Goal: Information Seeking & Learning: Learn about a topic

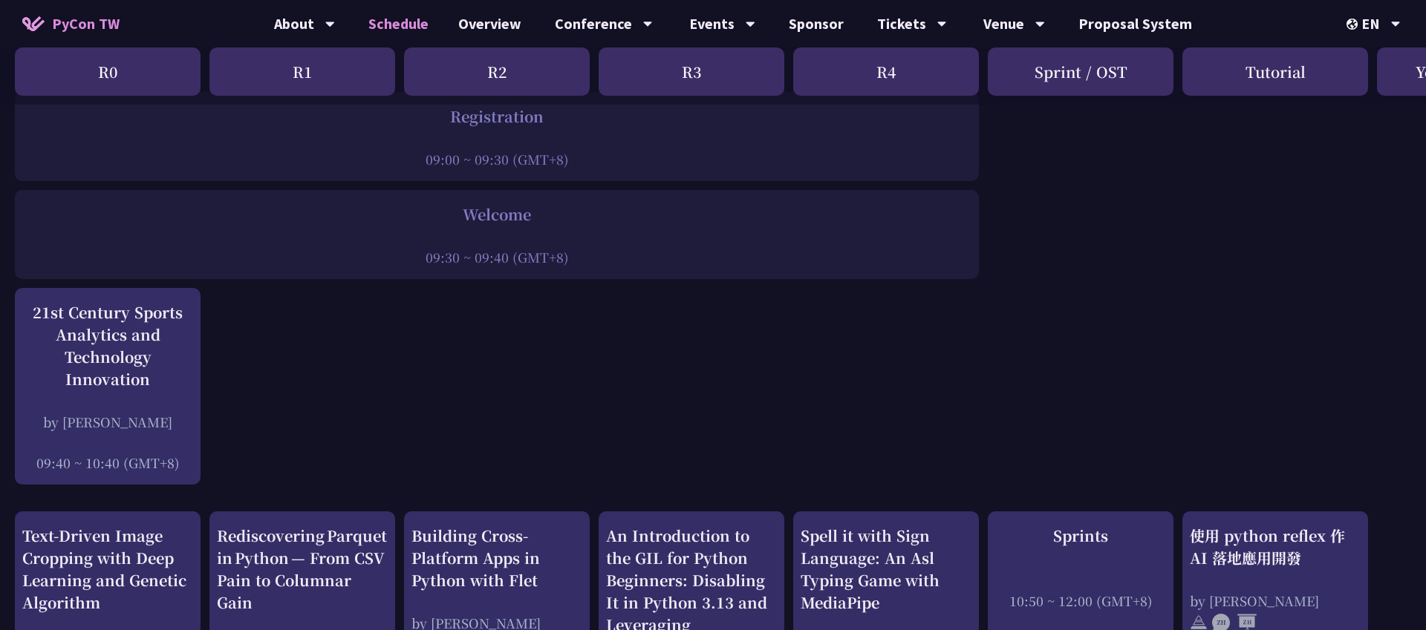
scroll to position [252, 0]
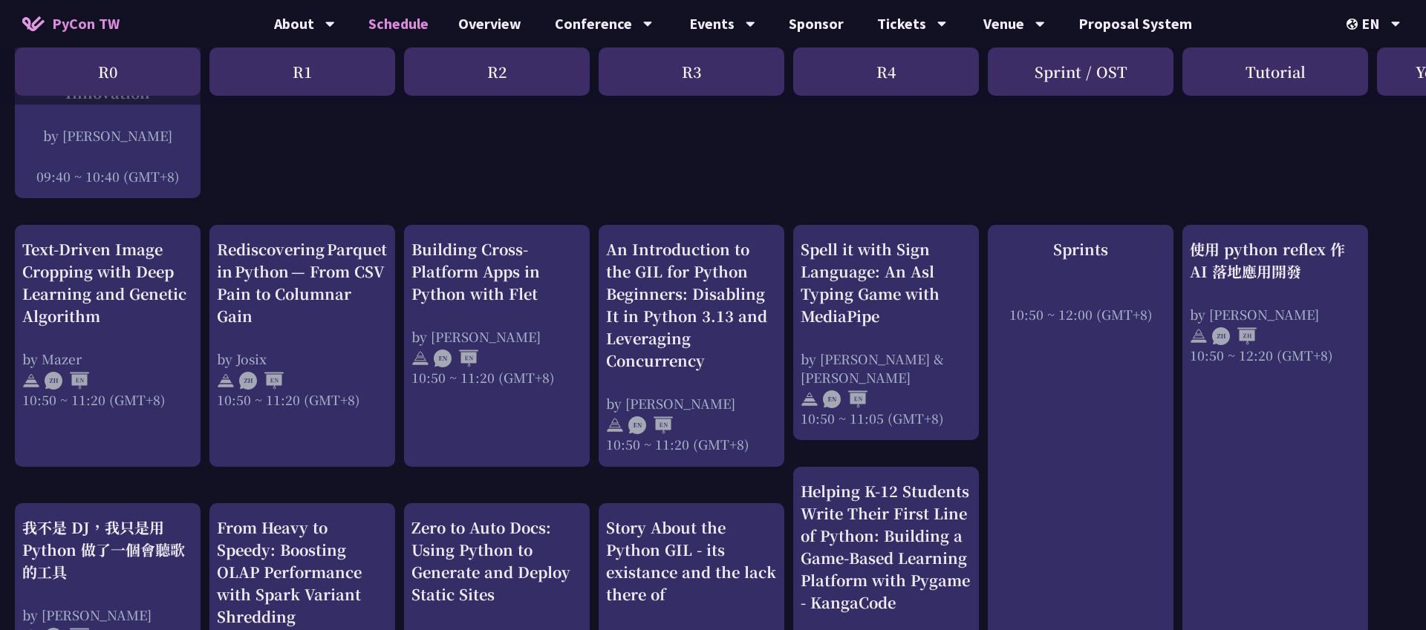
scroll to position [498, 0]
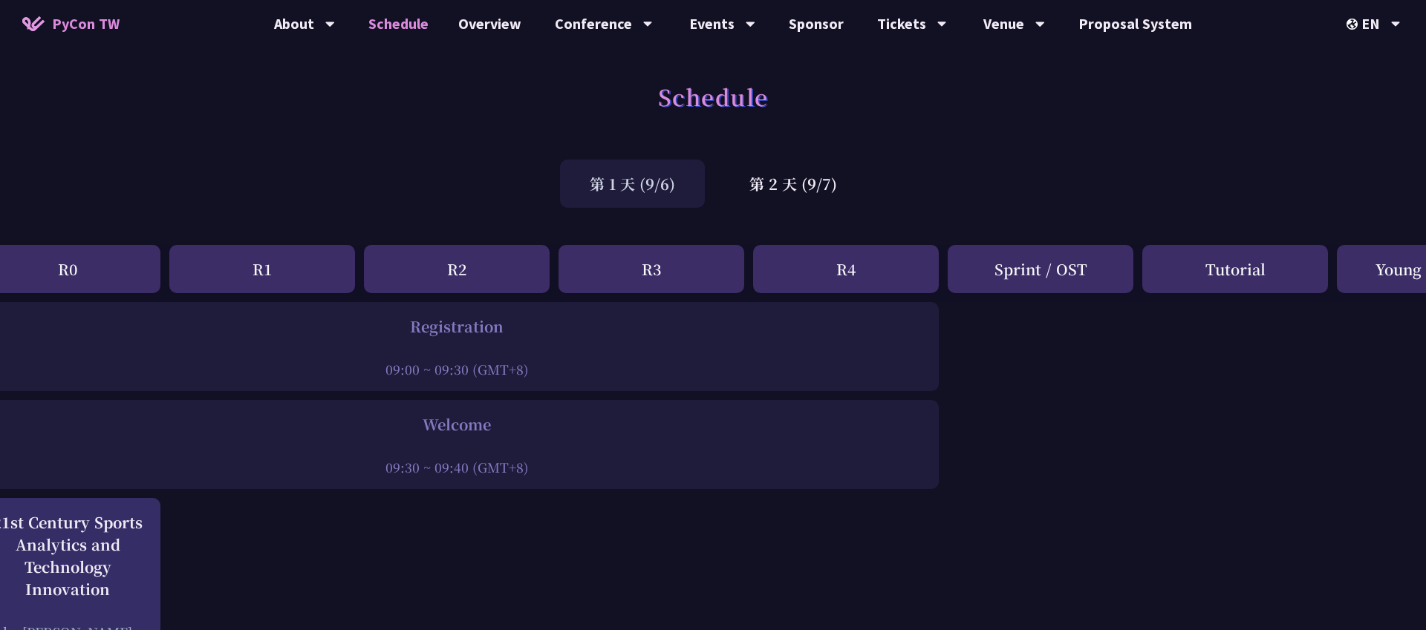
scroll to position [0, 42]
click at [655, 192] on div "第 1 天 (9/6)" at bounding box center [632, 184] width 145 height 48
click at [789, 187] on div "第 2 天 (9/7)" at bounding box center [792, 184] width 147 height 48
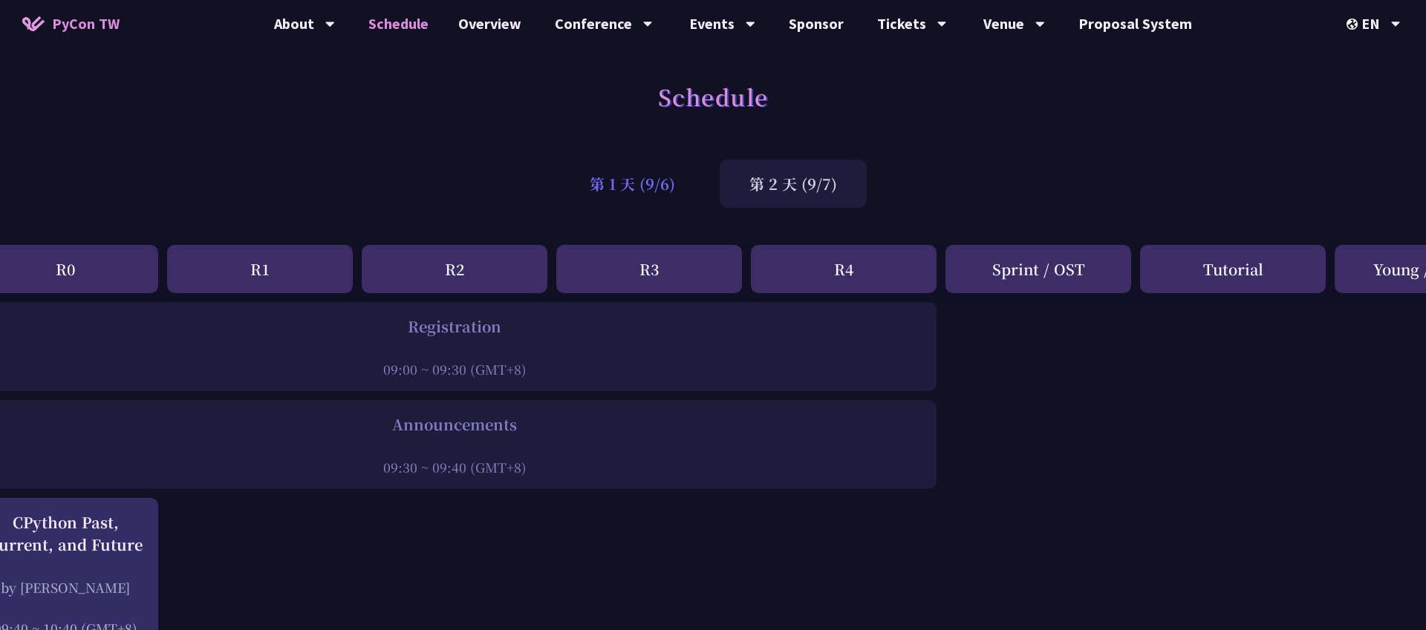
click at [647, 188] on div "第 1 天 (9/6)" at bounding box center [632, 184] width 145 height 48
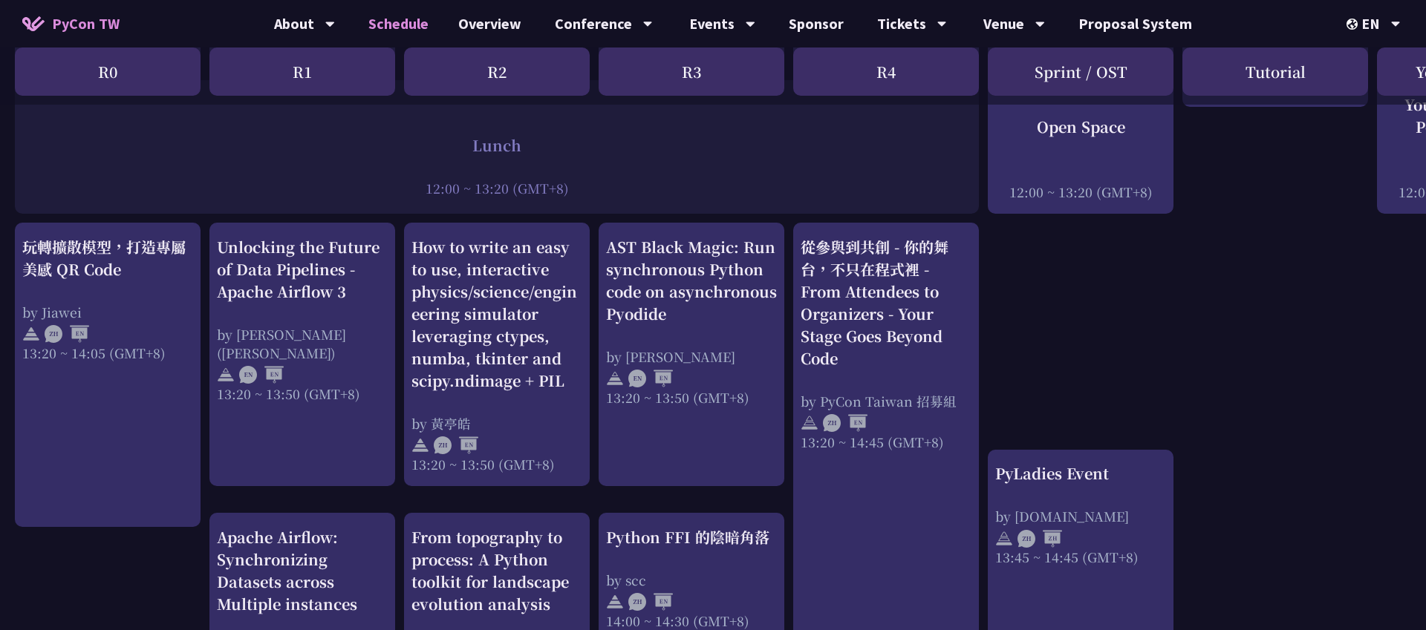
scroll to position [910, 0]
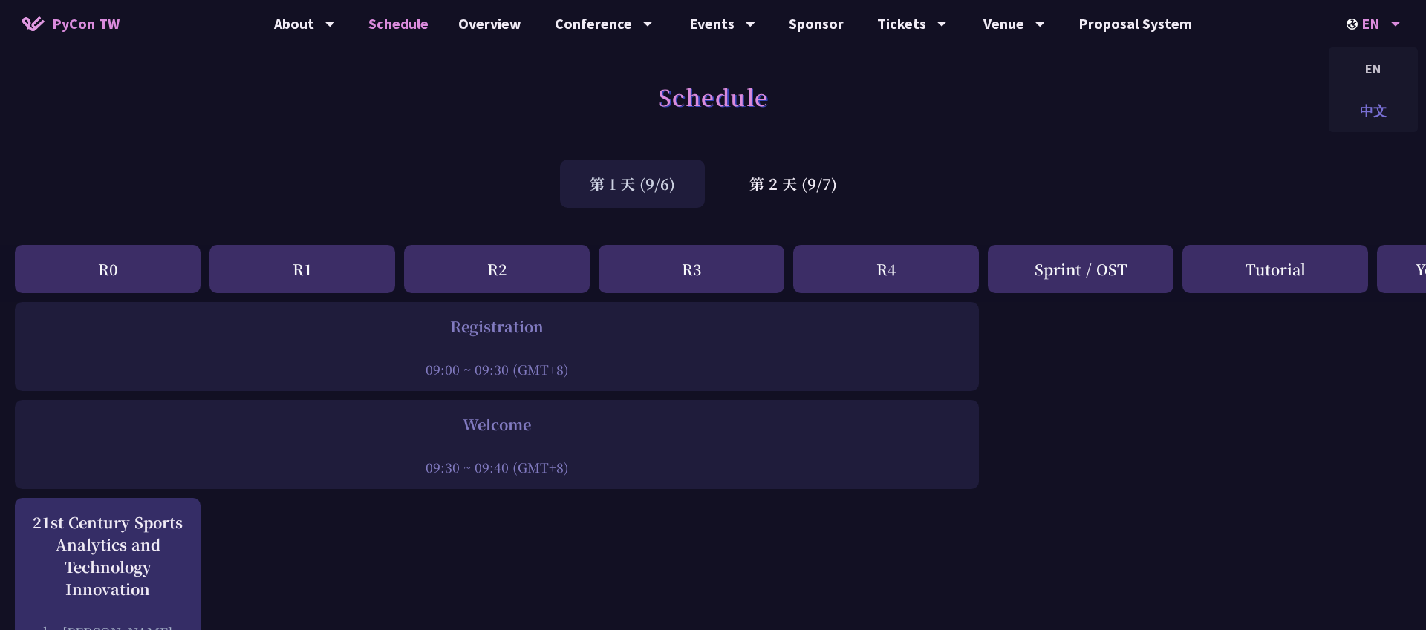
click at [1364, 115] on div "中文" at bounding box center [1372, 111] width 89 height 35
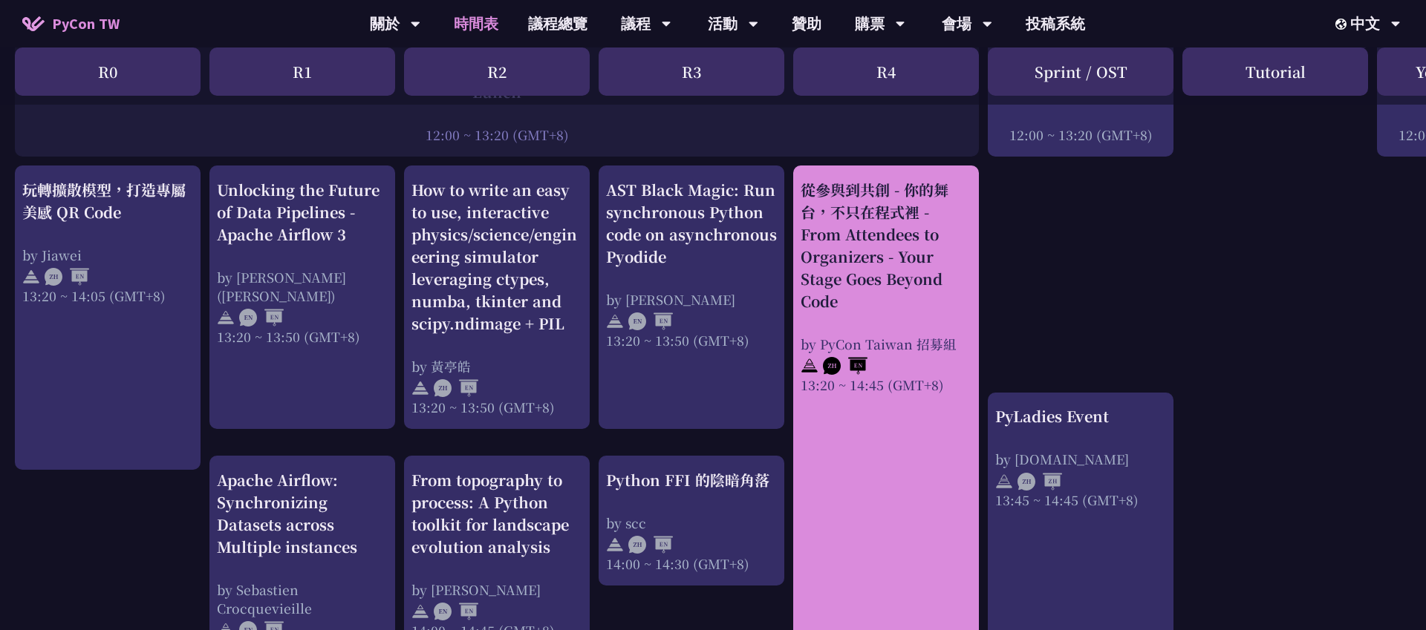
scroll to position [1210, 0]
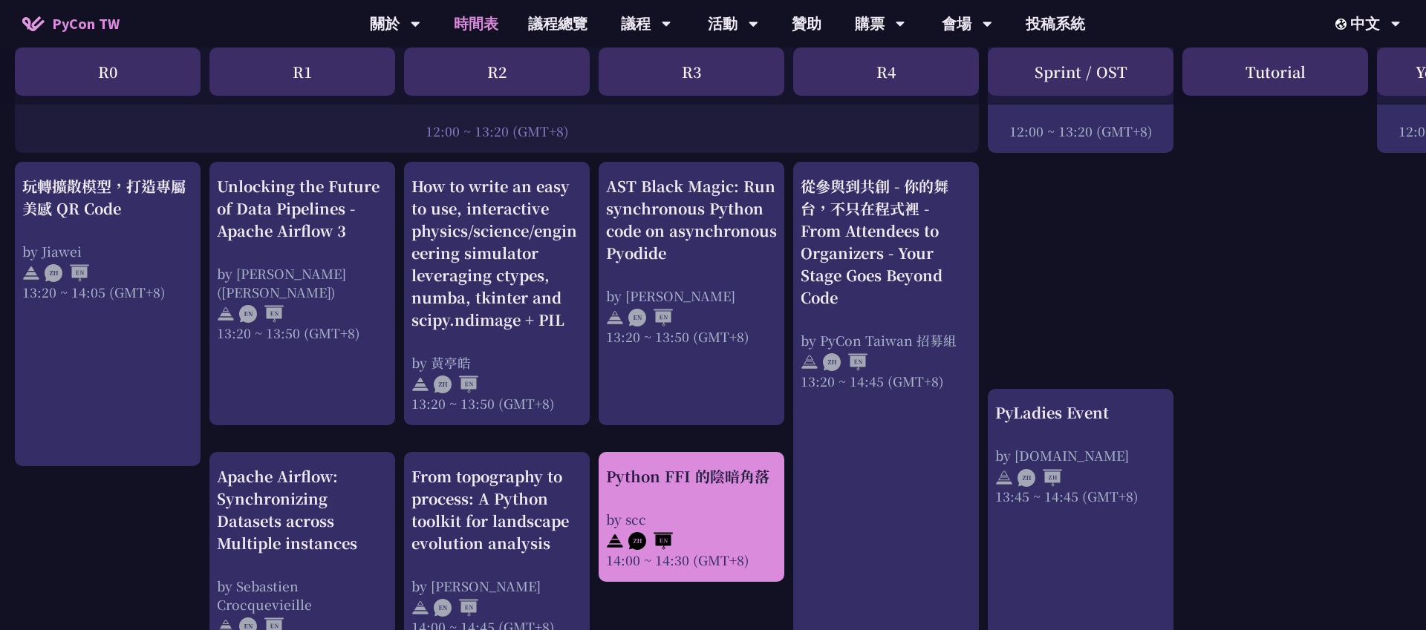
click at [631, 510] on div "by scc" at bounding box center [691, 519] width 171 height 19
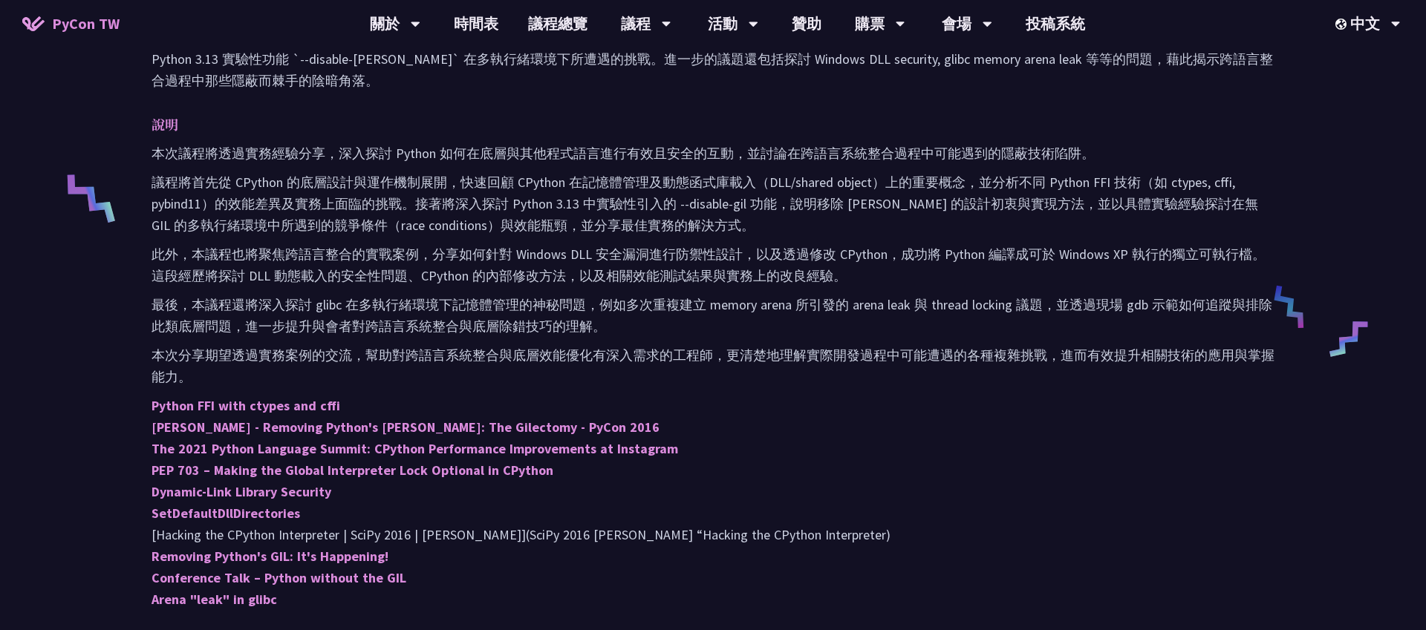
scroll to position [640, 0]
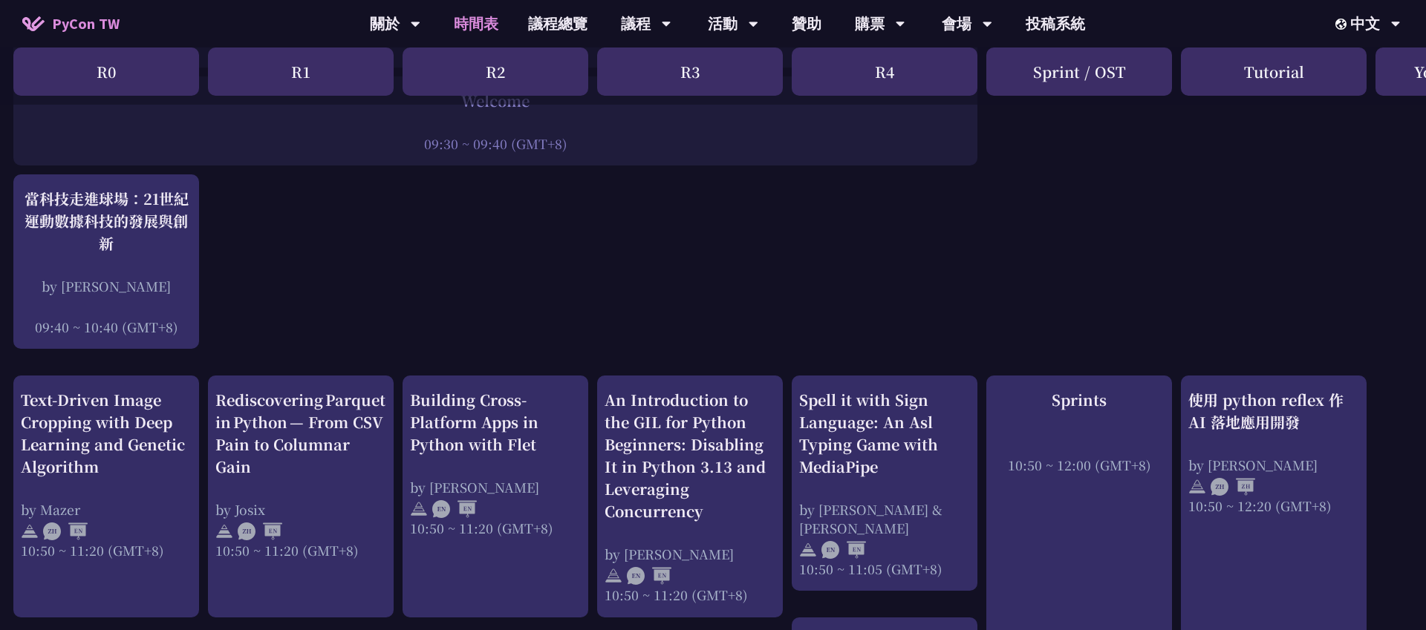
scroll to position [333, 1]
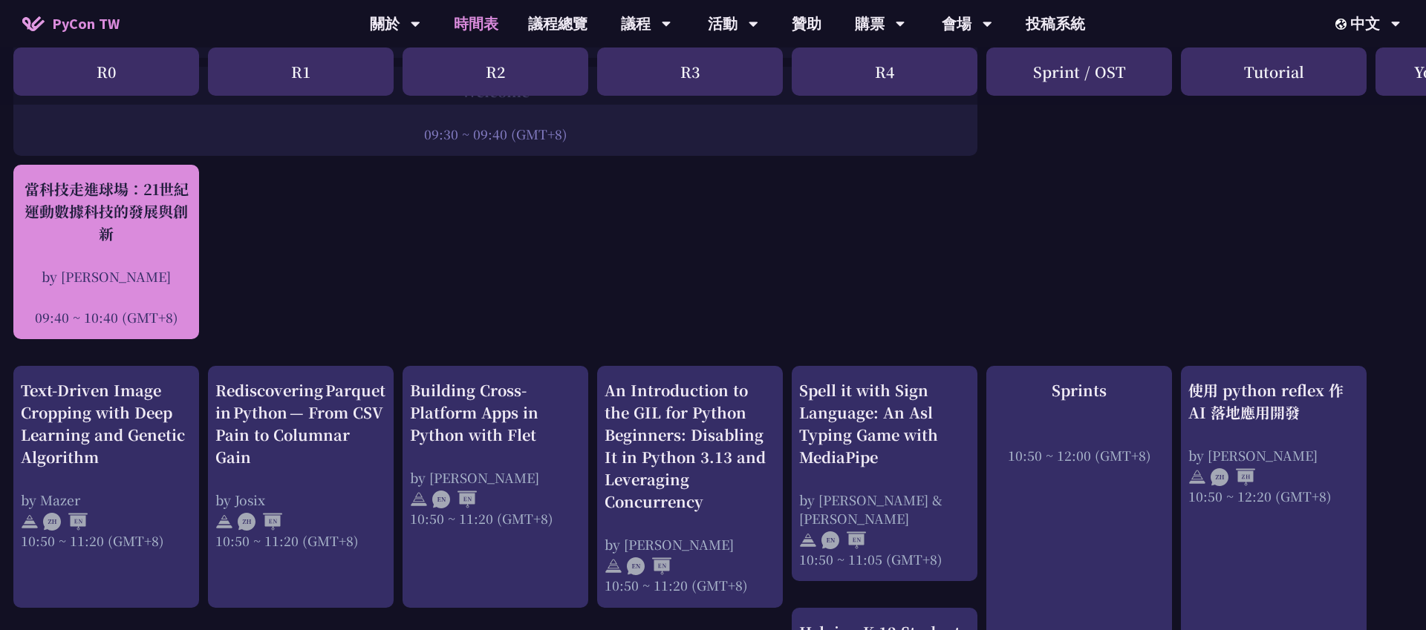
click at [123, 266] on div "當科技走進球場：21世紀運動數據科技的發展與創新 by 林滿新 09:40 ~ 10:40 (GMT+8)" at bounding box center [106, 252] width 171 height 148
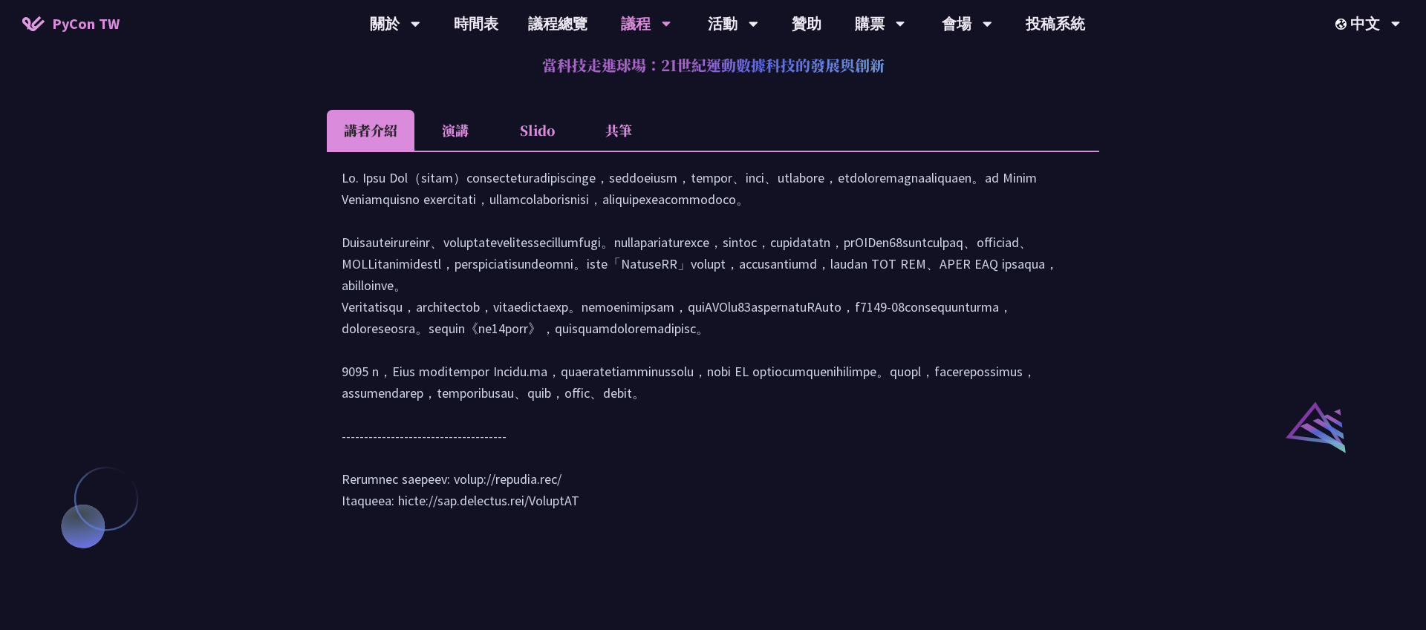
scroll to position [1363, 0]
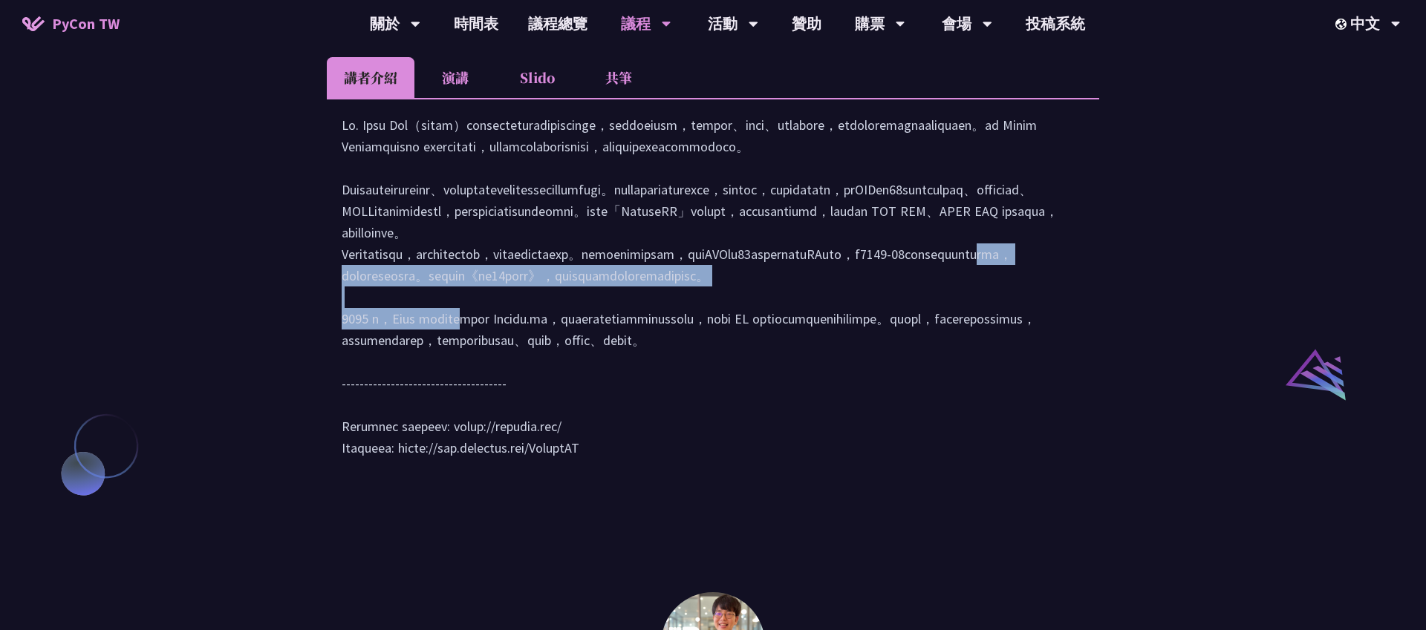
drag, startPoint x: 501, startPoint y: 354, endPoint x: 760, endPoint y: 388, distance: 260.6
click at [760, 388] on div at bounding box center [713, 293] width 742 height 359
drag, startPoint x: 531, startPoint y: 371, endPoint x: 752, endPoint y: 394, distance: 222.5
click at [752, 394] on div at bounding box center [713, 293] width 742 height 359
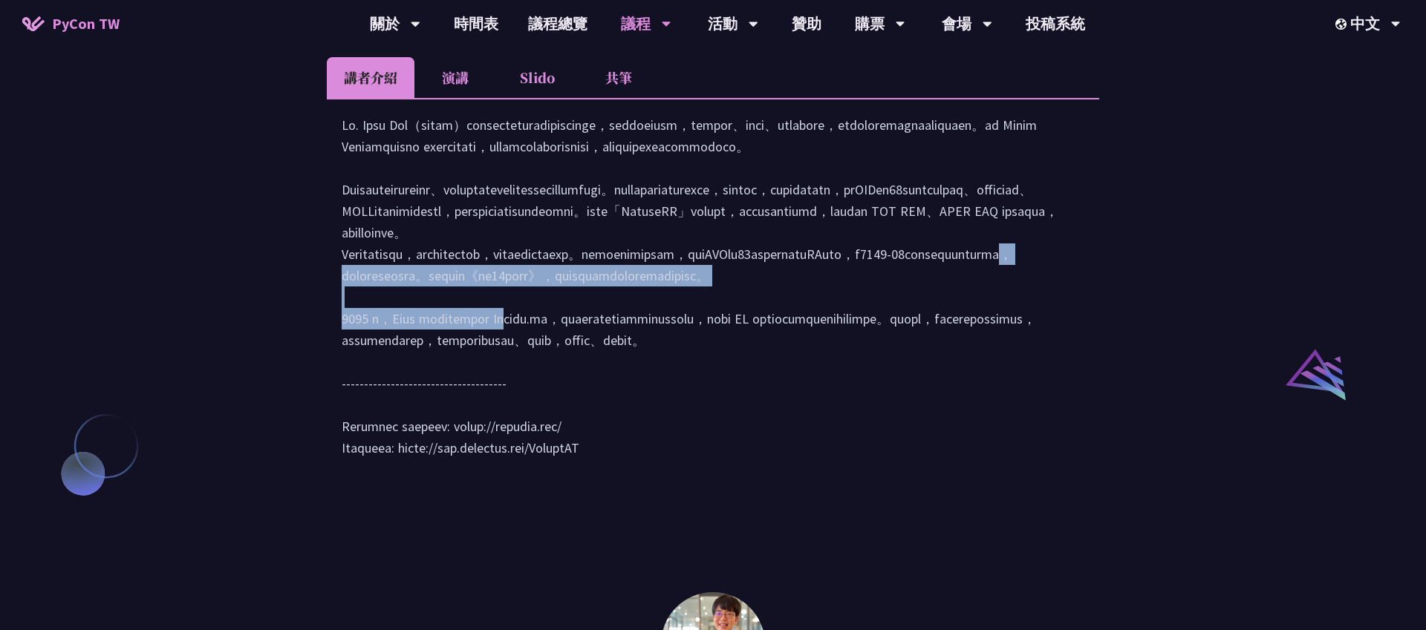
click at [752, 394] on div at bounding box center [713, 293] width 742 height 359
drag, startPoint x: 596, startPoint y: 338, endPoint x: 817, endPoint y: 391, distance: 227.6
click at [817, 391] on div at bounding box center [713, 293] width 742 height 359
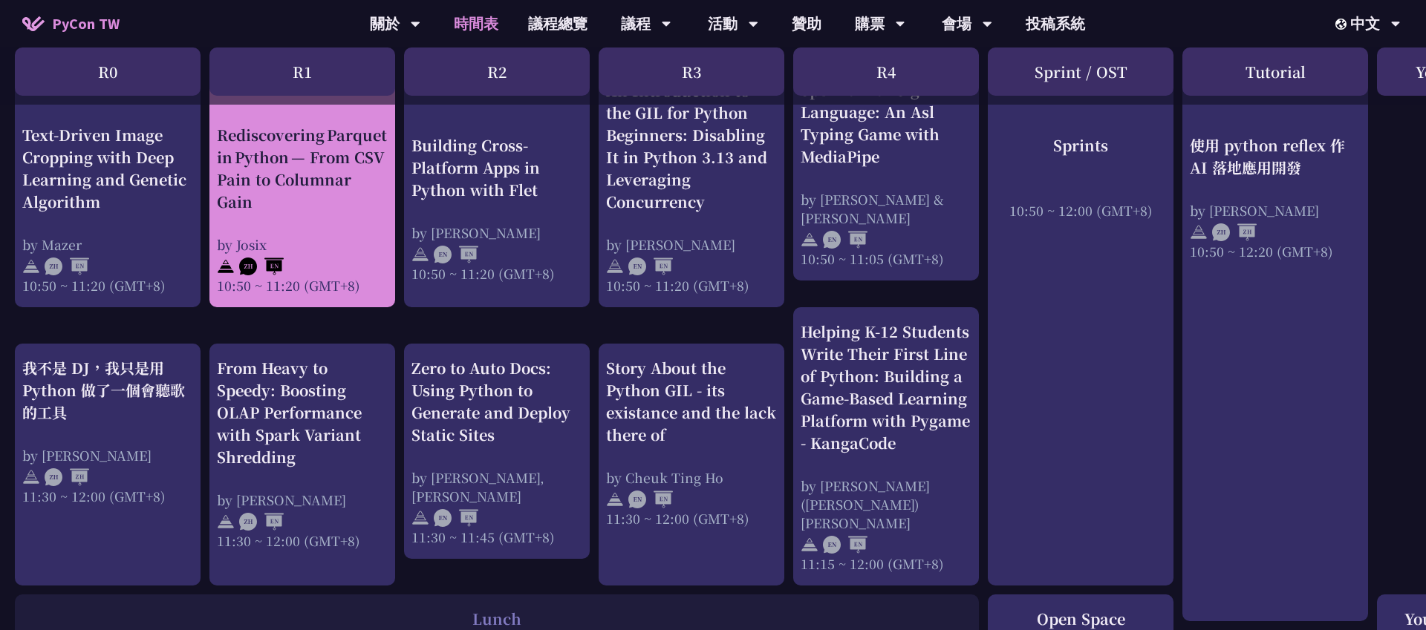
scroll to position [610, 0]
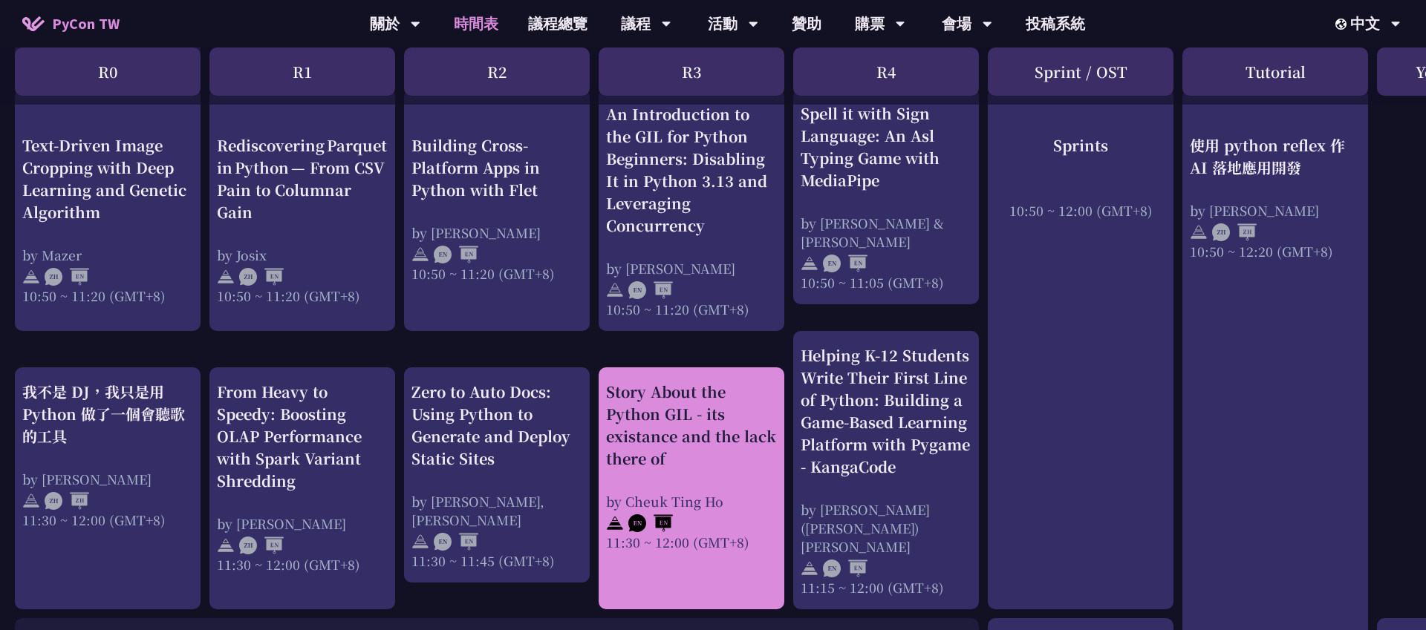
click at [702, 456] on div "Story About the Python GIL - its existance and the lack there of" at bounding box center [691, 425] width 171 height 89
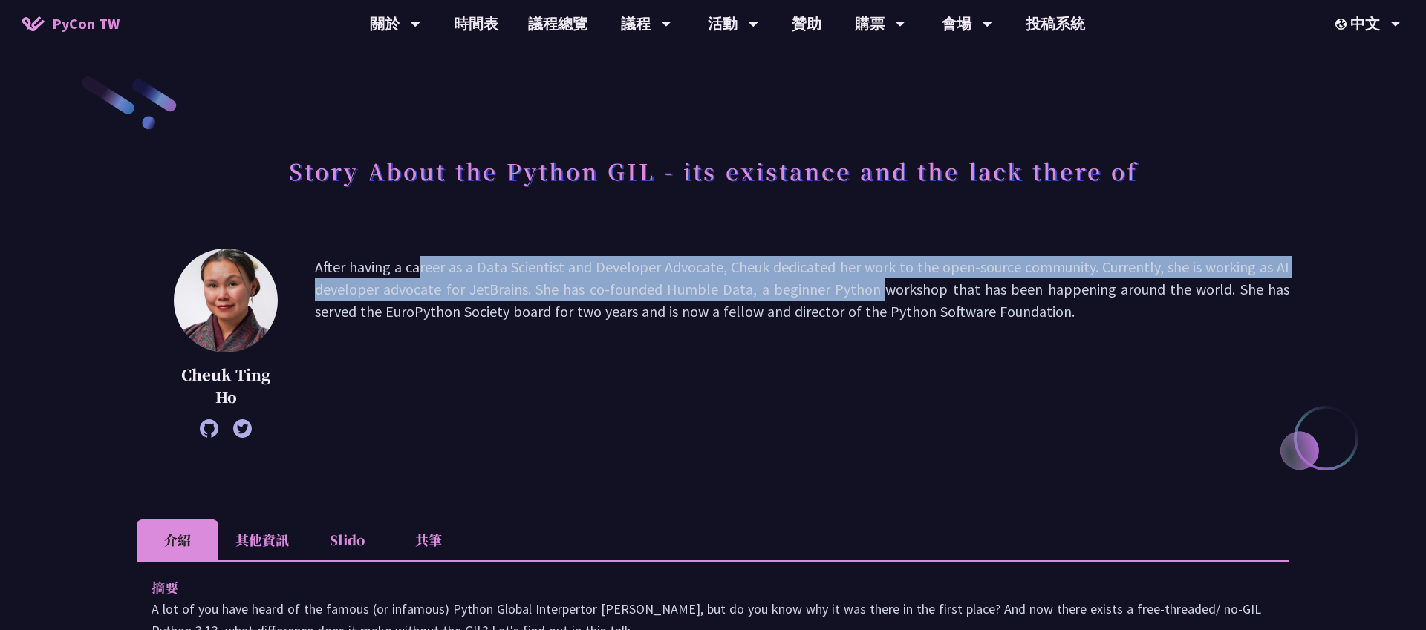
drag, startPoint x: 584, startPoint y: 253, endPoint x: 766, endPoint y: 283, distance: 185.1
click at [766, 283] on div "Cheuk Ting Ho After having a career as a Data Scientist and Developer Advocate,…" at bounding box center [713, 343] width 1152 height 189
click at [766, 283] on p "After having a career as a Data Scientist and Developer Advocate, Cheuk dedicat…" at bounding box center [802, 343] width 974 height 174
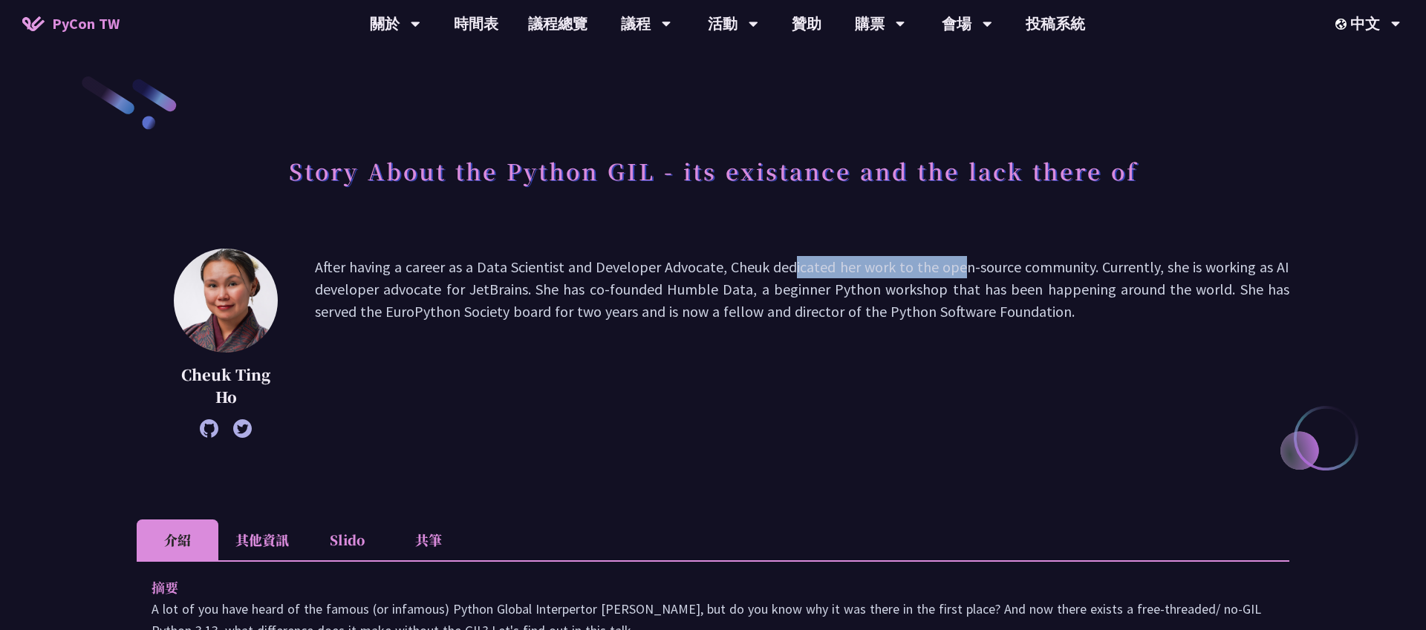
drag, startPoint x: 677, startPoint y: 265, endPoint x: 854, endPoint y: 271, distance: 176.8
click at [854, 271] on p "After having a career as a Data Scientist and Developer Advocate, Cheuk dedicat…" at bounding box center [802, 343] width 974 height 174
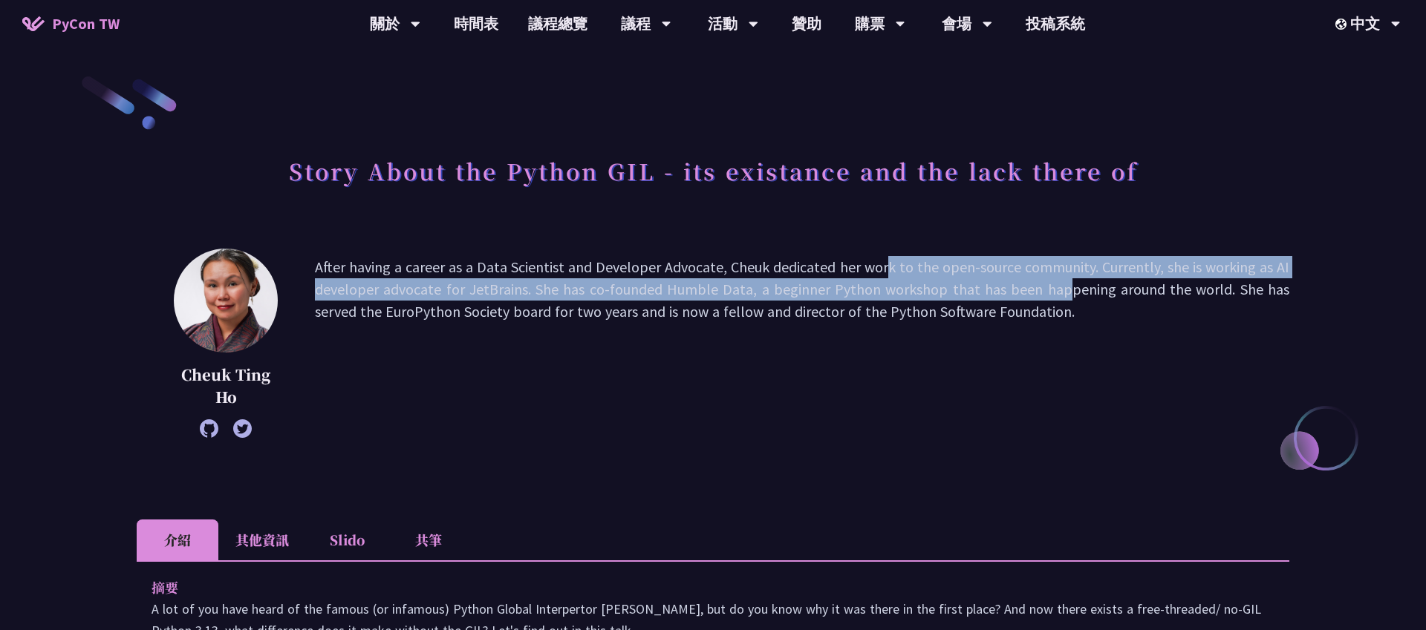
drag, startPoint x: 771, startPoint y: 276, endPoint x: 950, endPoint y: 290, distance: 178.7
click at [950, 290] on p "After having a career as a Data Scientist and Developer Advocate, Cheuk dedicat…" at bounding box center [802, 343] width 974 height 174
drag, startPoint x: 770, startPoint y: 263, endPoint x: 998, endPoint y: 284, distance: 229.0
click at [998, 284] on p "After having a career as a Data Scientist and Developer Advocate, Cheuk dedicat…" at bounding box center [802, 343] width 974 height 174
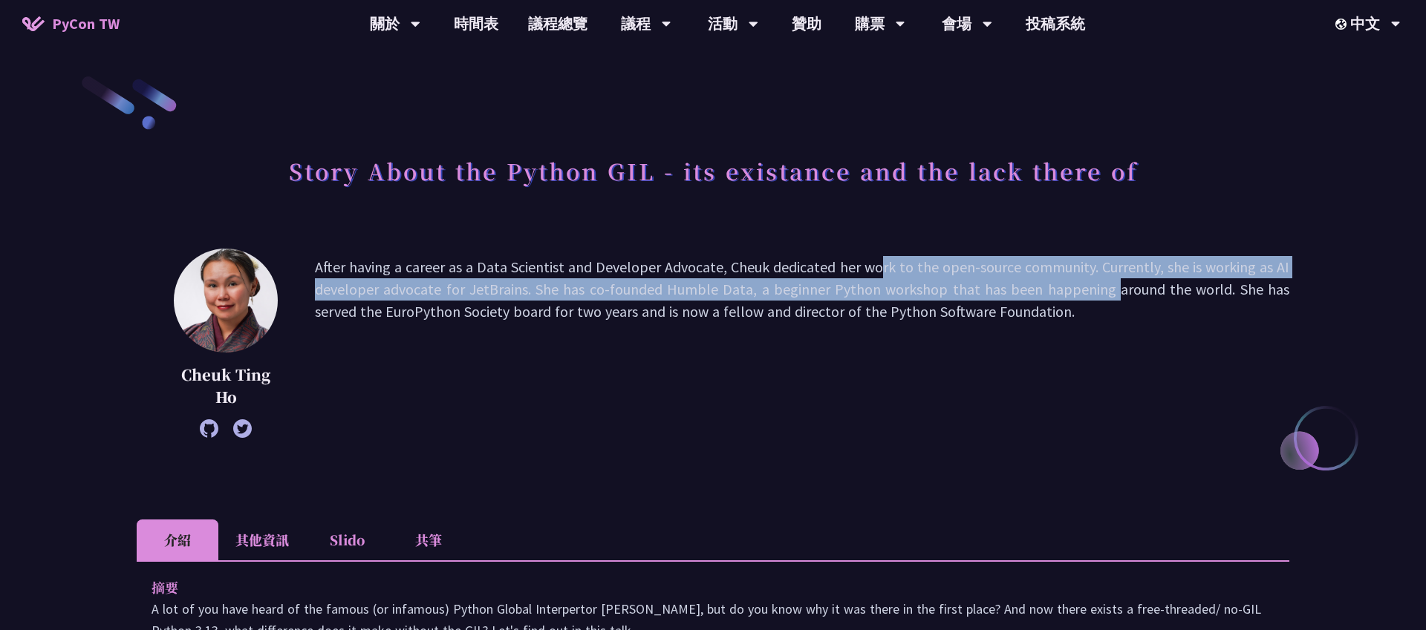
click at [998, 284] on p "After having a career as a Data Scientist and Developer Advocate, Cheuk dedicat…" at bounding box center [802, 343] width 974 height 174
drag, startPoint x: 902, startPoint y: 272, endPoint x: 1022, endPoint y: 293, distance: 121.3
click at [1022, 293] on p "After having a career as a Data Scientist and Developer Advocate, Cheuk dedicat…" at bounding box center [802, 343] width 974 height 174
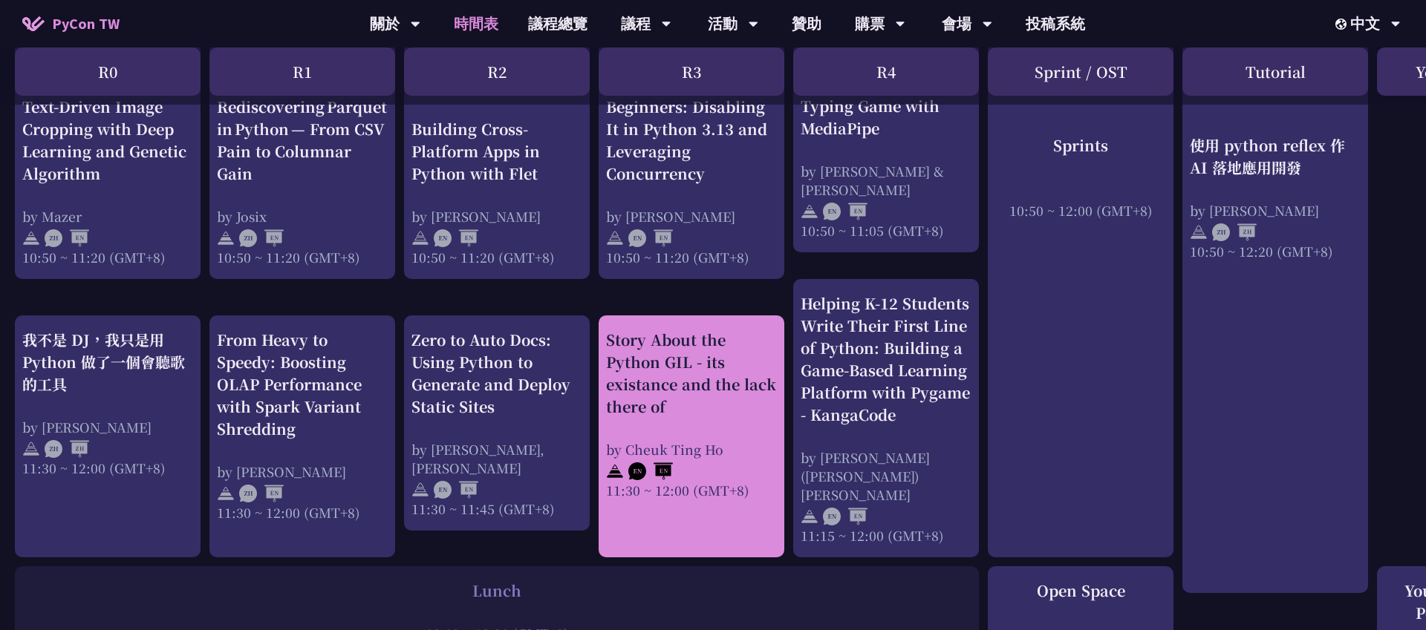
scroll to position [665, 0]
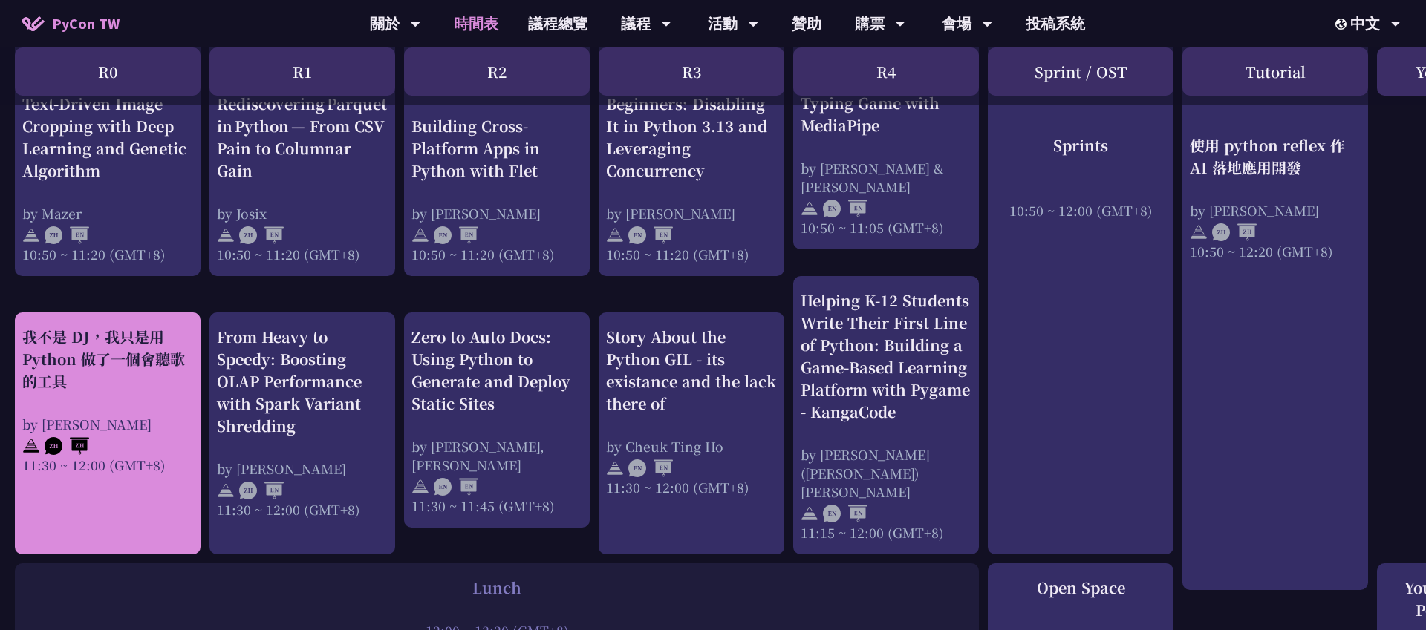
click at [151, 403] on div "我不是 DJ，我只是用 Python 做了一個會聽歌的工具 by 羅經凱 11:30 ~ 12:00 (GMT+8)" at bounding box center [107, 400] width 171 height 148
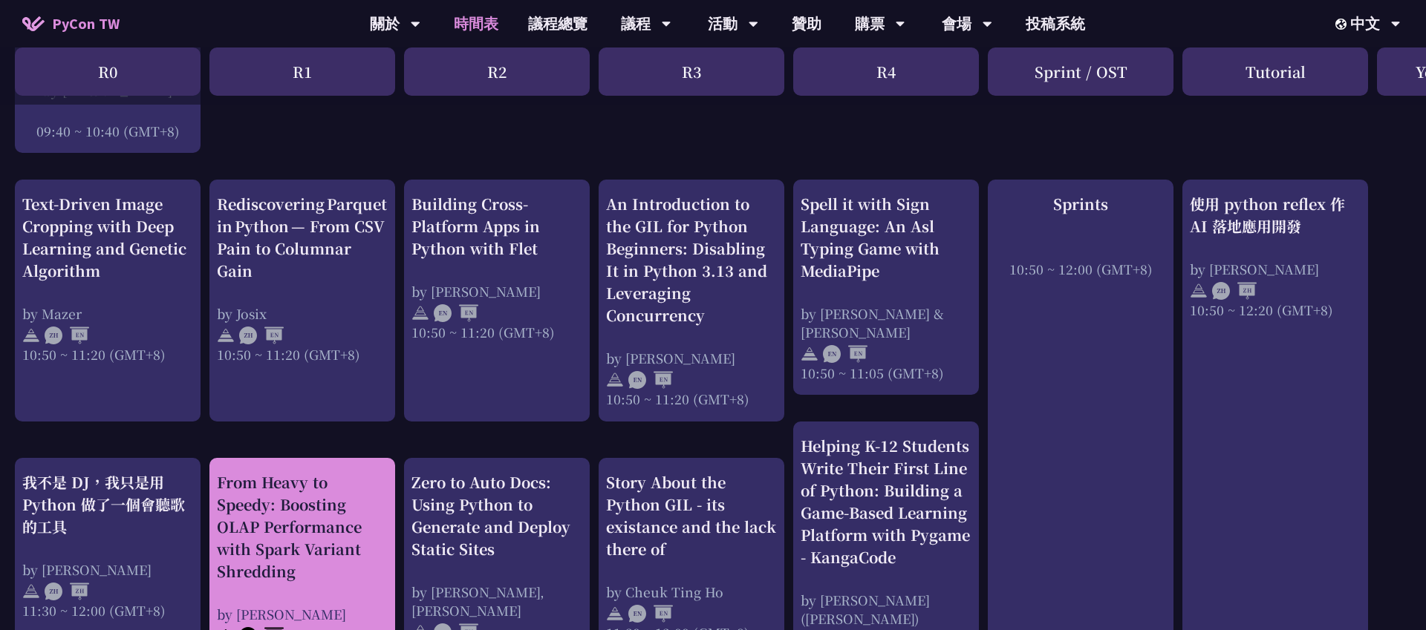
scroll to position [509, 0]
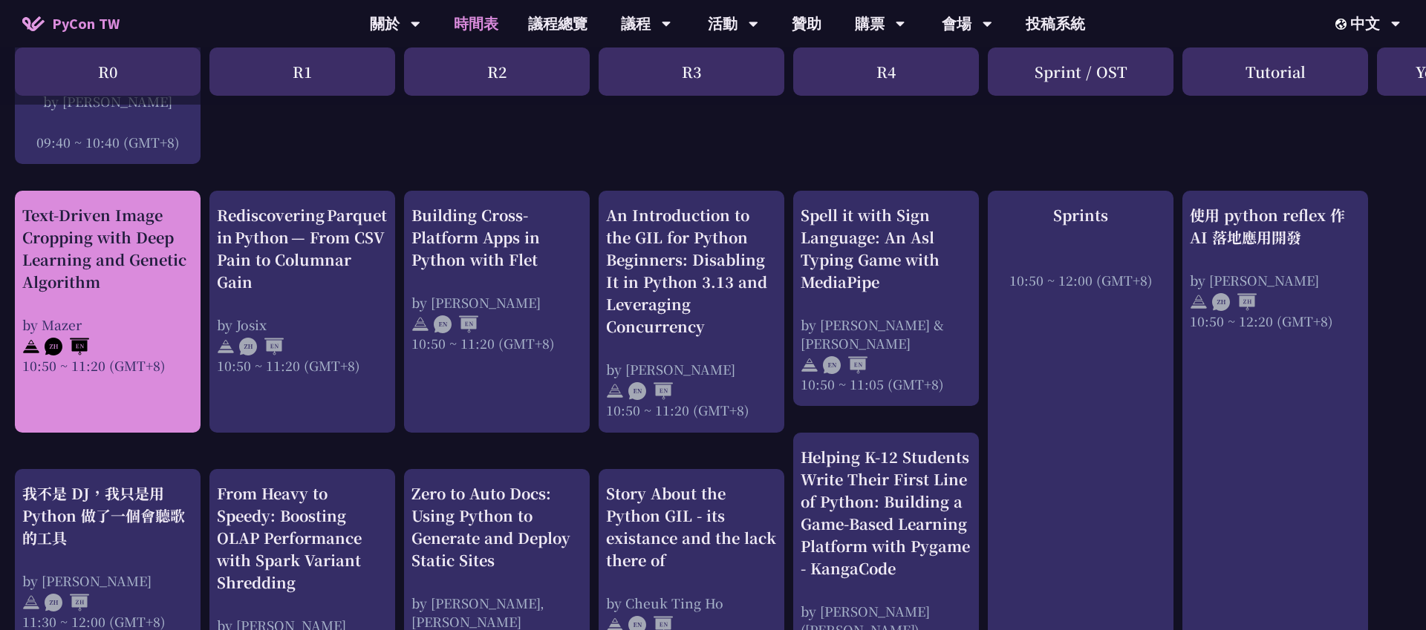
click at [142, 307] on div "Text-Driven Image Cropping with Deep Learning and Genetic Algorithm by Mazer 10…" at bounding box center [107, 289] width 171 height 171
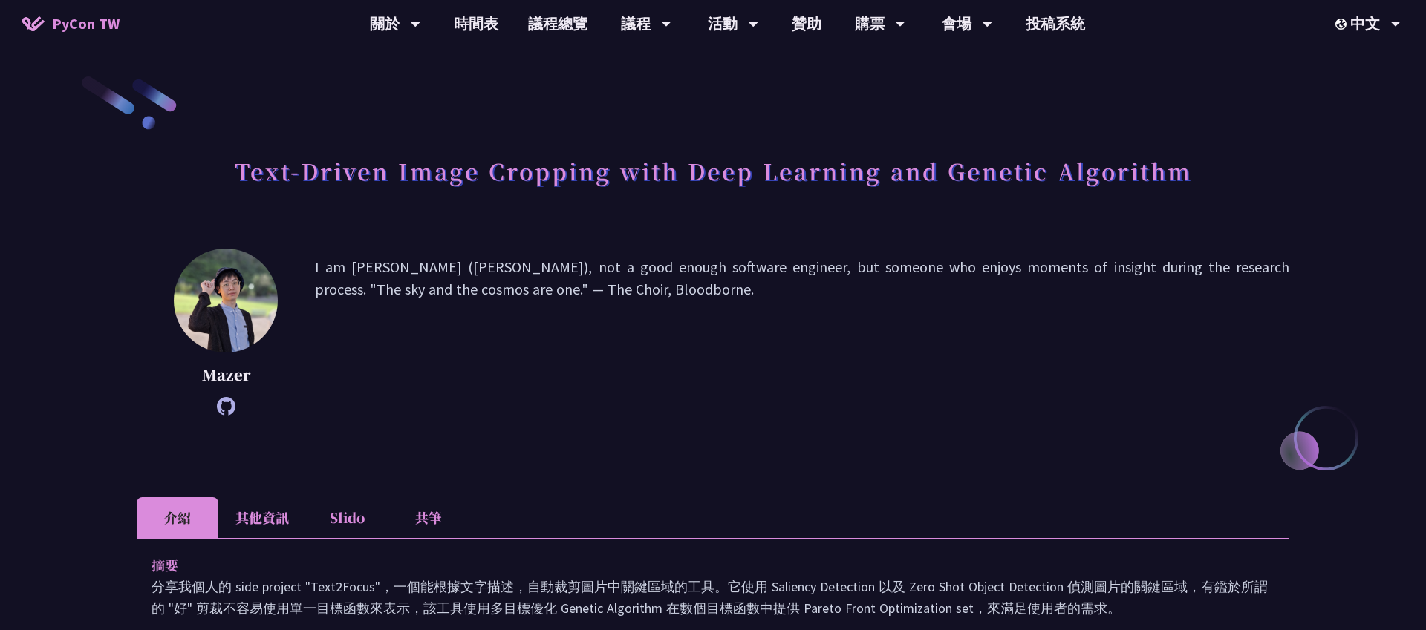
scroll to position [509, 0]
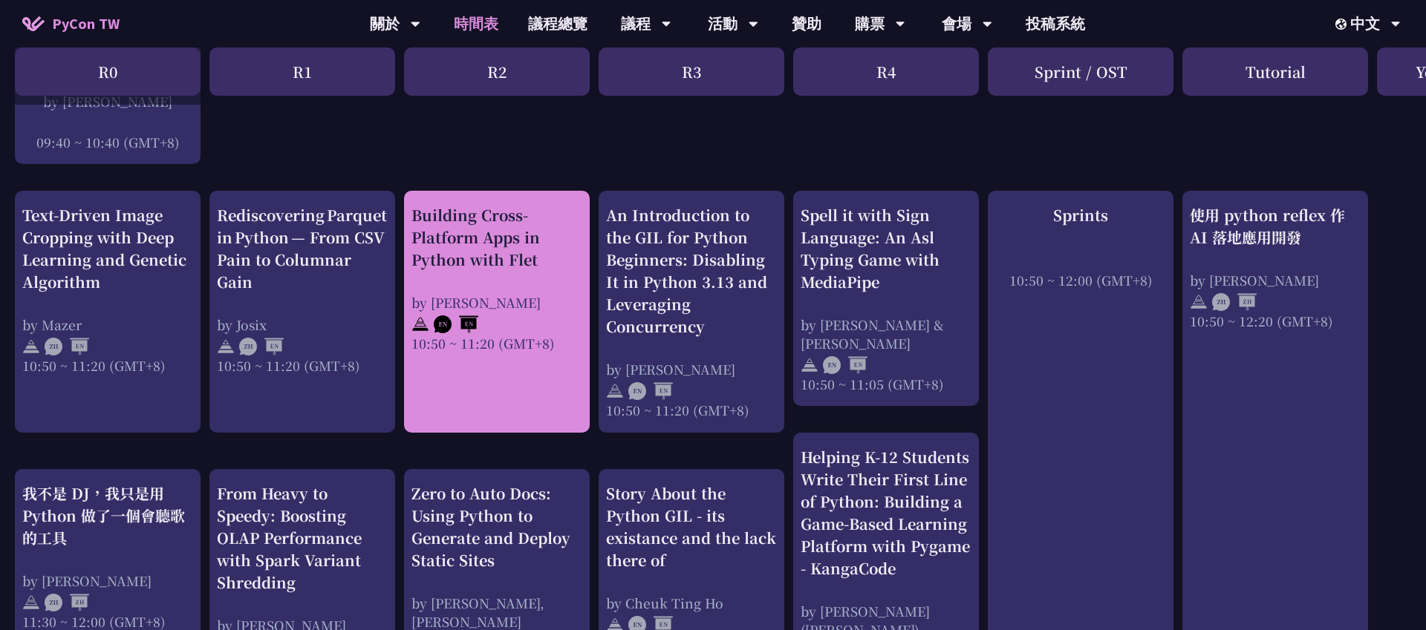
click at [537, 304] on div "by [PERSON_NAME]" at bounding box center [496, 302] width 171 height 19
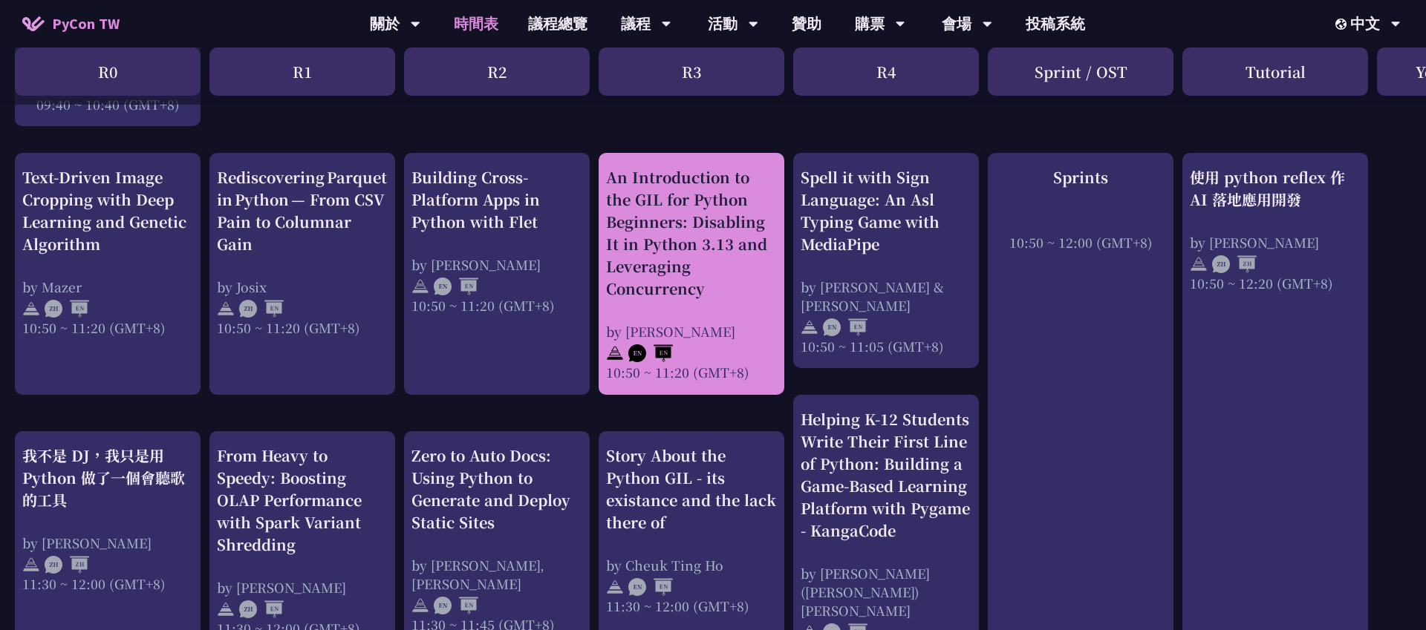
scroll to position [561, 0]
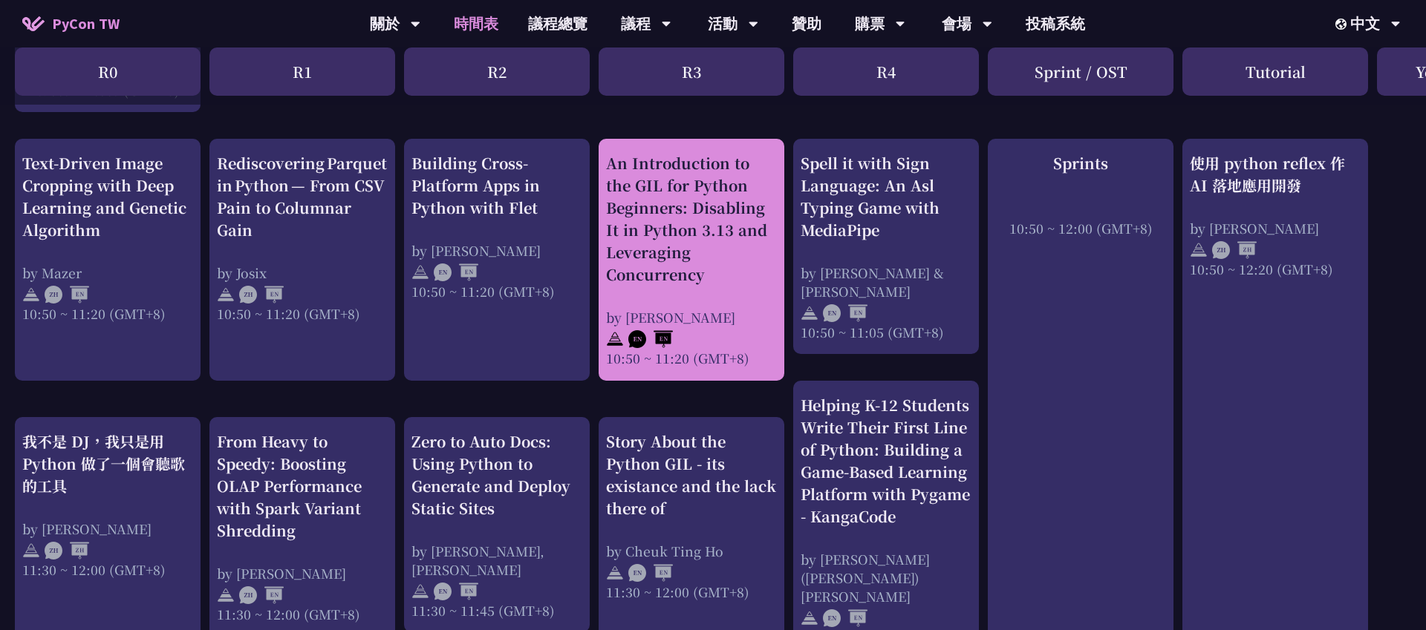
click at [728, 282] on div "An Introduction to the GIL for Python Beginners: Disabling It in Python 3.13 an…" at bounding box center [691, 219] width 171 height 134
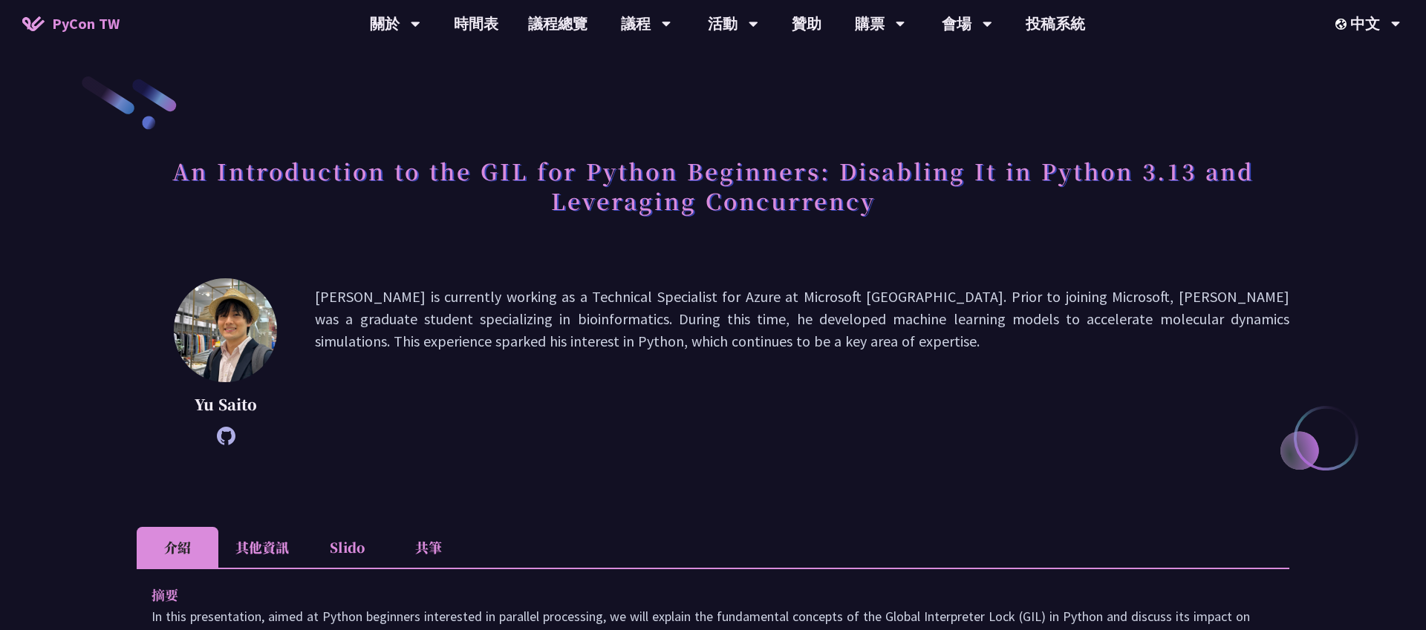
drag, startPoint x: 339, startPoint y: 303, endPoint x: 556, endPoint y: 314, distance: 217.8
click at [556, 314] on p "Yu Saito is currently working as a Technical Specialist for Azure at Microsoft …" at bounding box center [802, 362] width 974 height 152
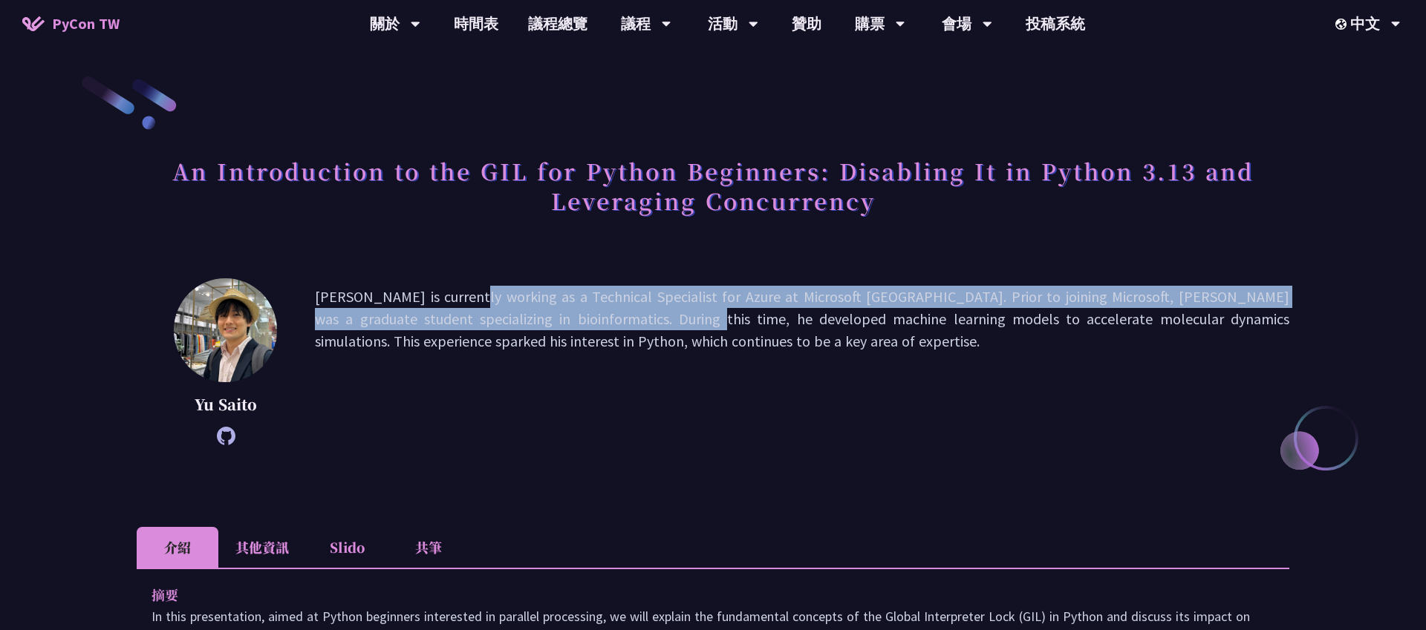
drag, startPoint x: 359, startPoint y: 296, endPoint x: 523, endPoint y: 309, distance: 163.9
click at [523, 309] on p "Yu Saito is currently working as a Technical Specialist for Azure at Microsoft …" at bounding box center [802, 362] width 974 height 152
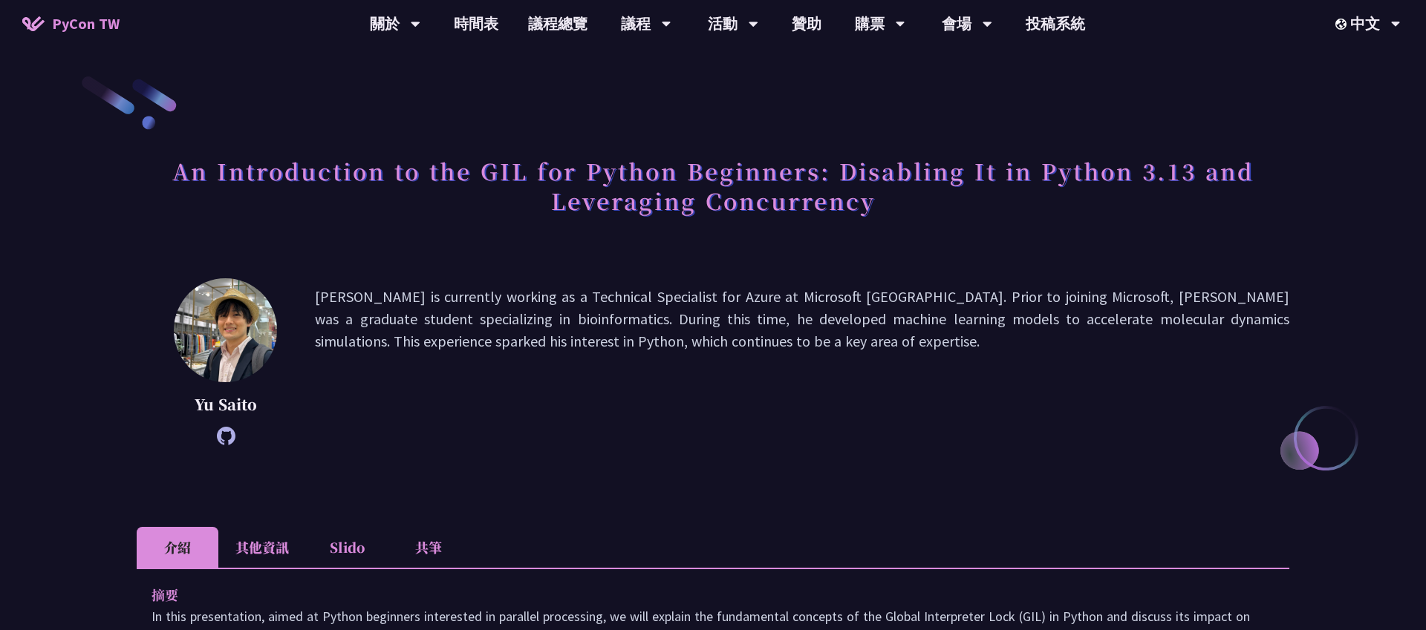
drag, startPoint x: 332, startPoint y: 298, endPoint x: 414, endPoint y: 294, distance: 82.5
click at [414, 294] on p "Yu Saito is currently working as a Technical Specialist for Azure at Microsoft …" at bounding box center [802, 362] width 974 height 152
drag, startPoint x: 331, startPoint y: 297, endPoint x: 522, endPoint y: 300, distance: 190.8
click at [522, 300] on p "Yu Saito is currently working as a Technical Specialist for Azure at Microsoft …" at bounding box center [802, 362] width 974 height 152
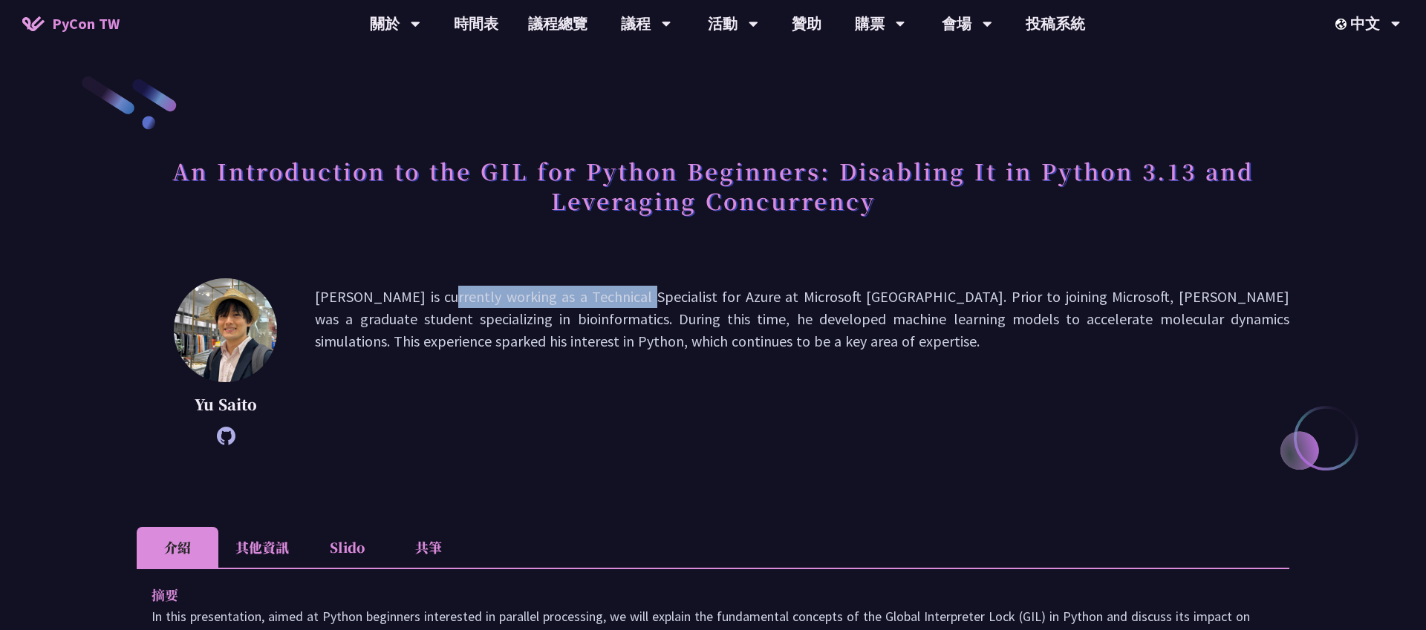
click at [522, 300] on p "Yu Saito is currently working as a Technical Specialist for Azure at Microsoft …" at bounding box center [802, 362] width 974 height 152
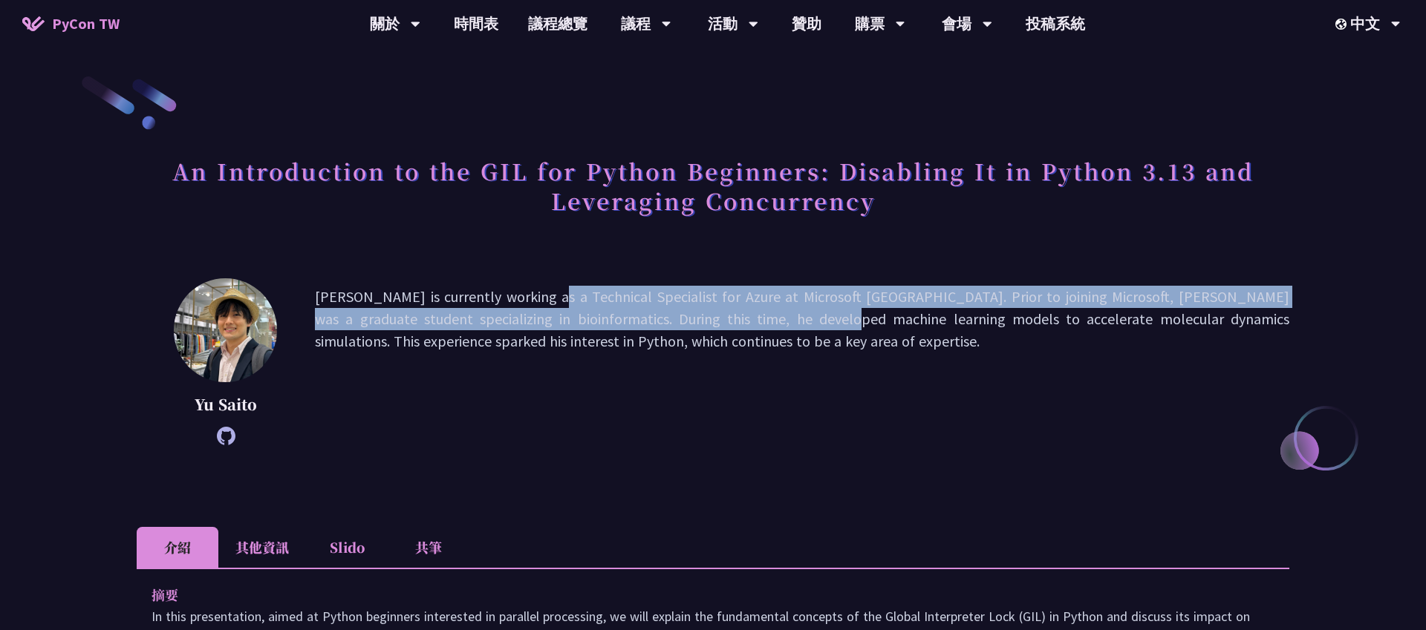
drag, startPoint x: 431, startPoint y: 301, endPoint x: 662, endPoint y: 309, distance: 230.3
click at [662, 309] on p "Yu Saito is currently working as a Technical Specialist for Azure at Microsoft …" at bounding box center [802, 362] width 974 height 152
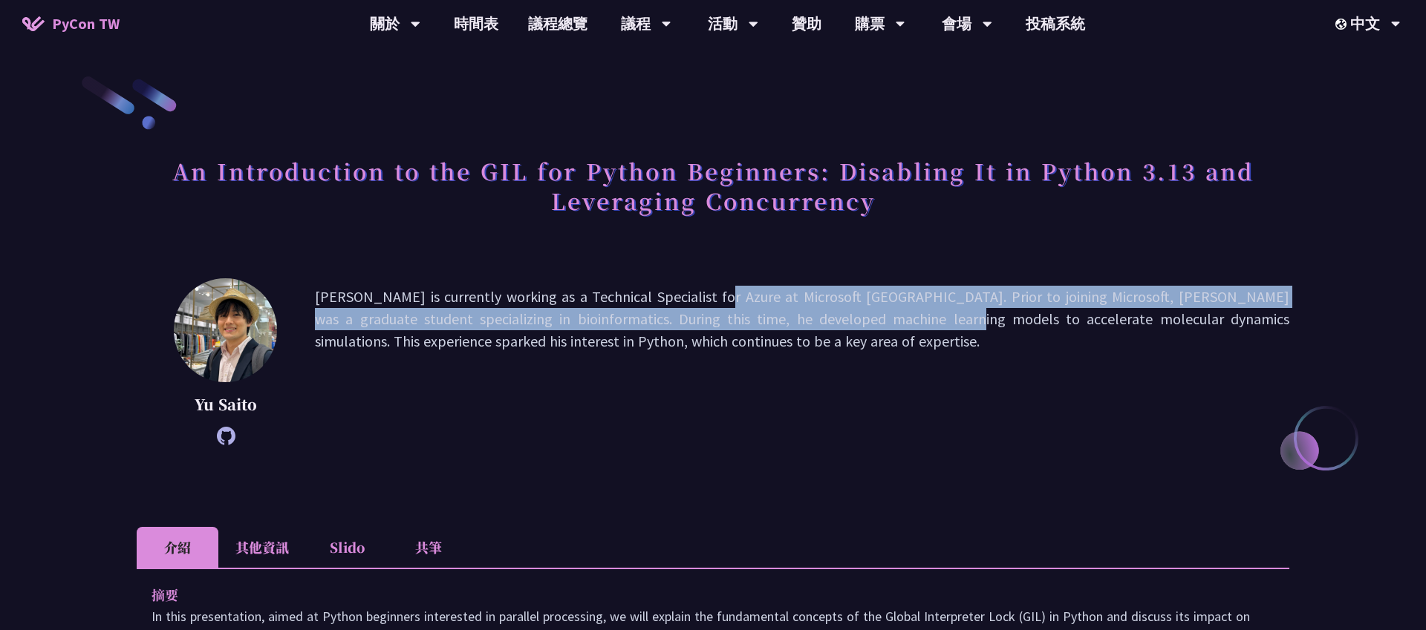
drag, startPoint x: 604, startPoint y: 293, endPoint x: 774, endPoint y: 309, distance: 170.7
click at [774, 309] on p "Yu Saito is currently working as a Technical Specialist for Azure at Microsoft …" at bounding box center [802, 362] width 974 height 152
drag, startPoint x: 750, startPoint y: 292, endPoint x: 856, endPoint y: 310, distance: 107.7
click at [856, 310] on p "Yu Saito is currently working as a Technical Specialist for Azure at Microsoft …" at bounding box center [802, 362] width 974 height 152
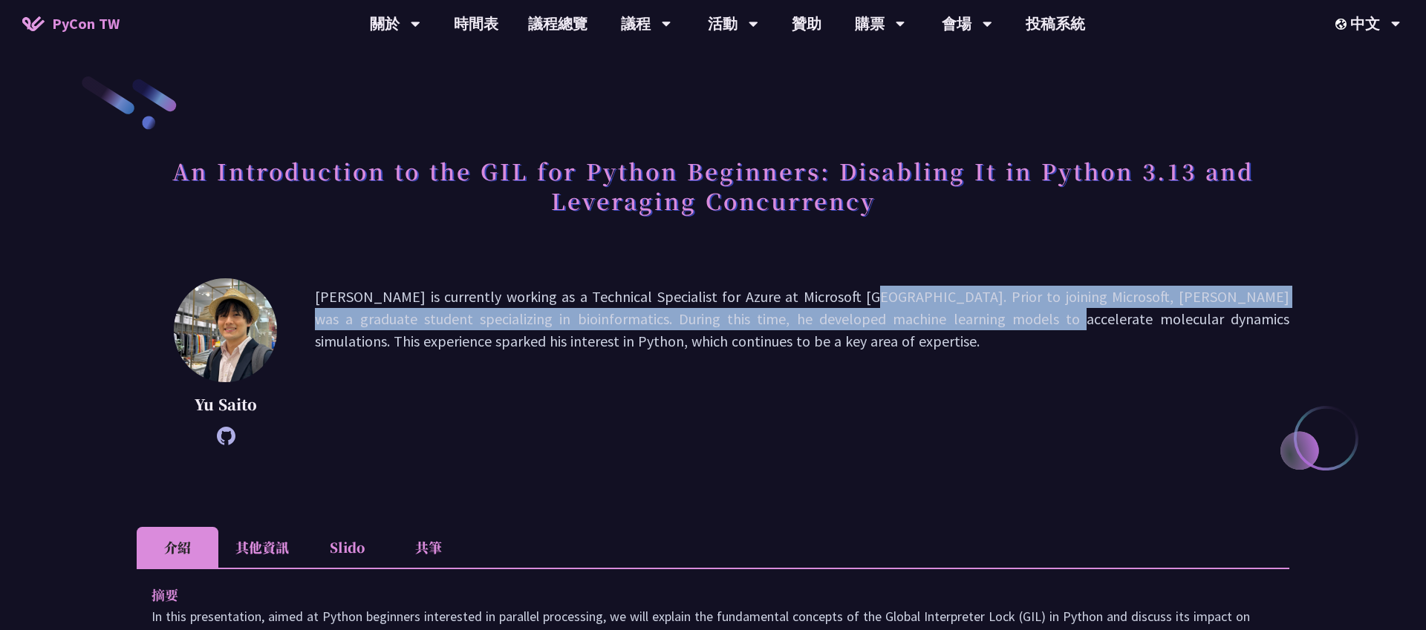
click at [856, 310] on p "Yu Saito is currently working as a Technical Specialist for Azure at Microsoft …" at bounding box center [802, 362] width 974 height 152
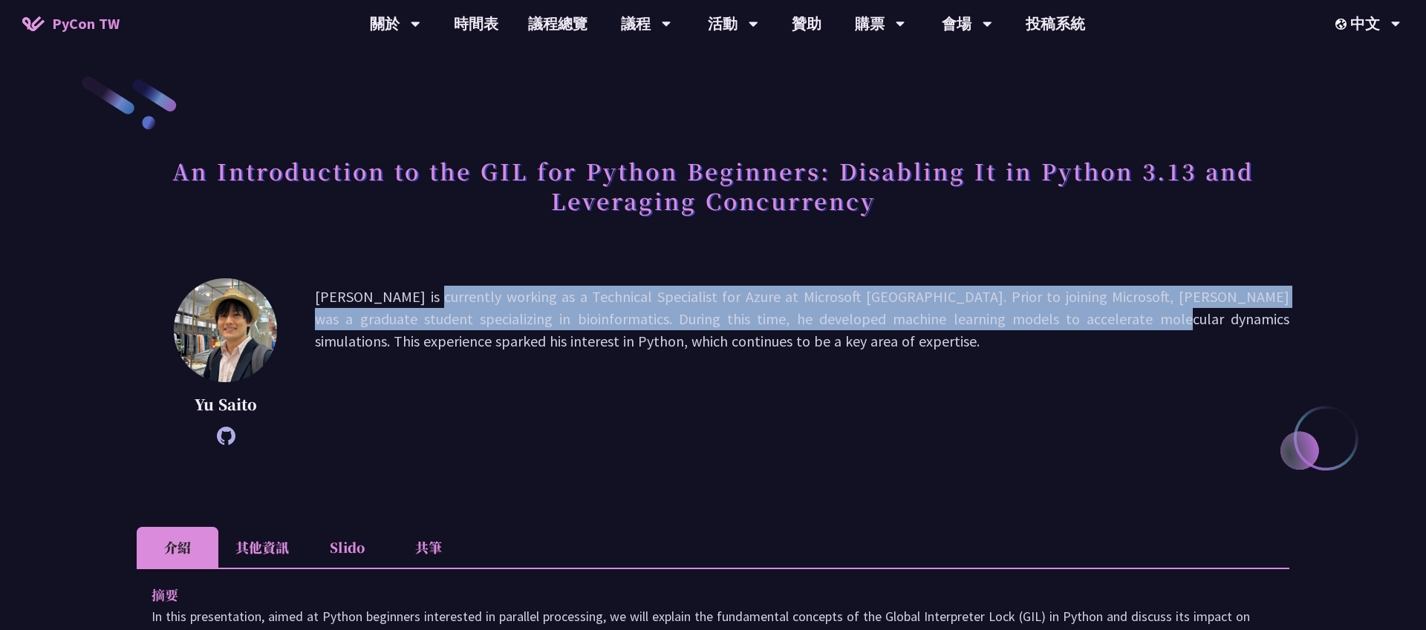
drag, startPoint x: 858, startPoint y: 284, endPoint x: 961, endPoint y: 323, distance: 110.2
click at [961, 323] on div "Yu Saito Yu Saito is currently working as a Technical Specialist for Azure at M…" at bounding box center [713, 361] width 1152 height 167
click at [961, 323] on p "Yu Saito is currently working as a Technical Specialist for Azure at Microsoft …" at bounding box center [802, 362] width 974 height 152
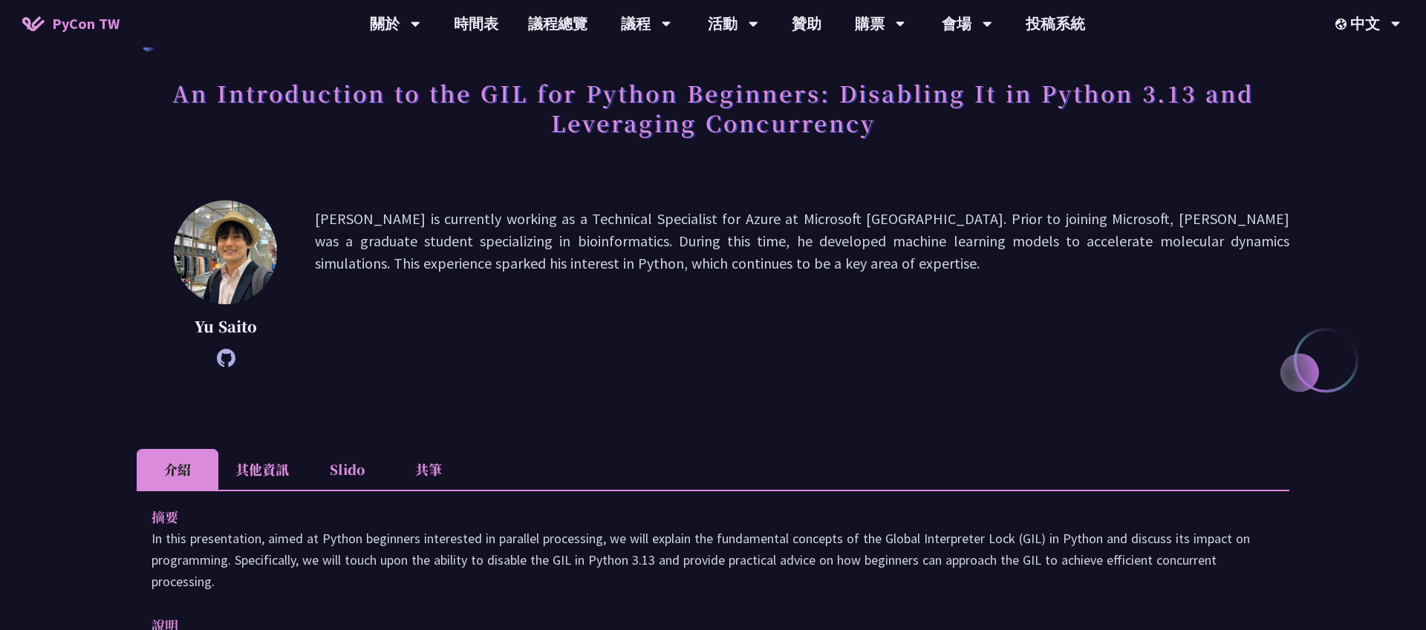
scroll to position [90, 0]
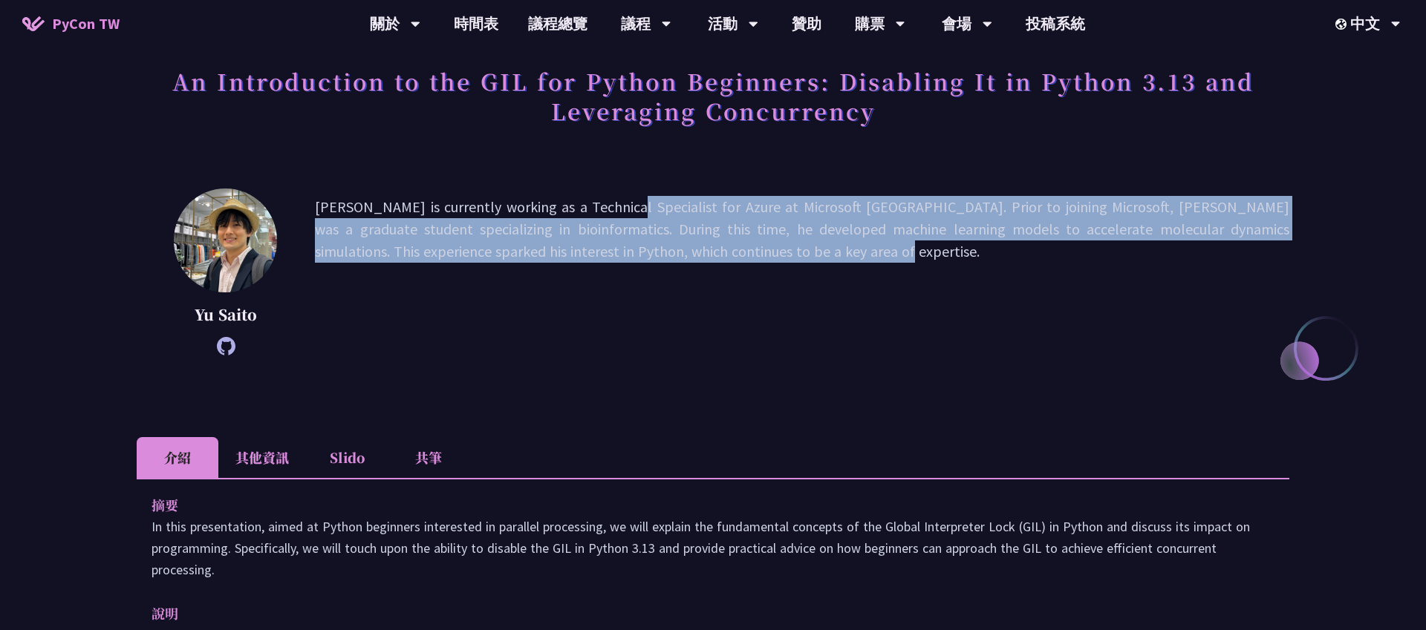
drag, startPoint x: 509, startPoint y: 204, endPoint x: 654, endPoint y: 272, distance: 159.8
click at [654, 272] on p "Yu Saito is currently working as a Technical Specialist for Azure at Microsoft …" at bounding box center [802, 272] width 974 height 152
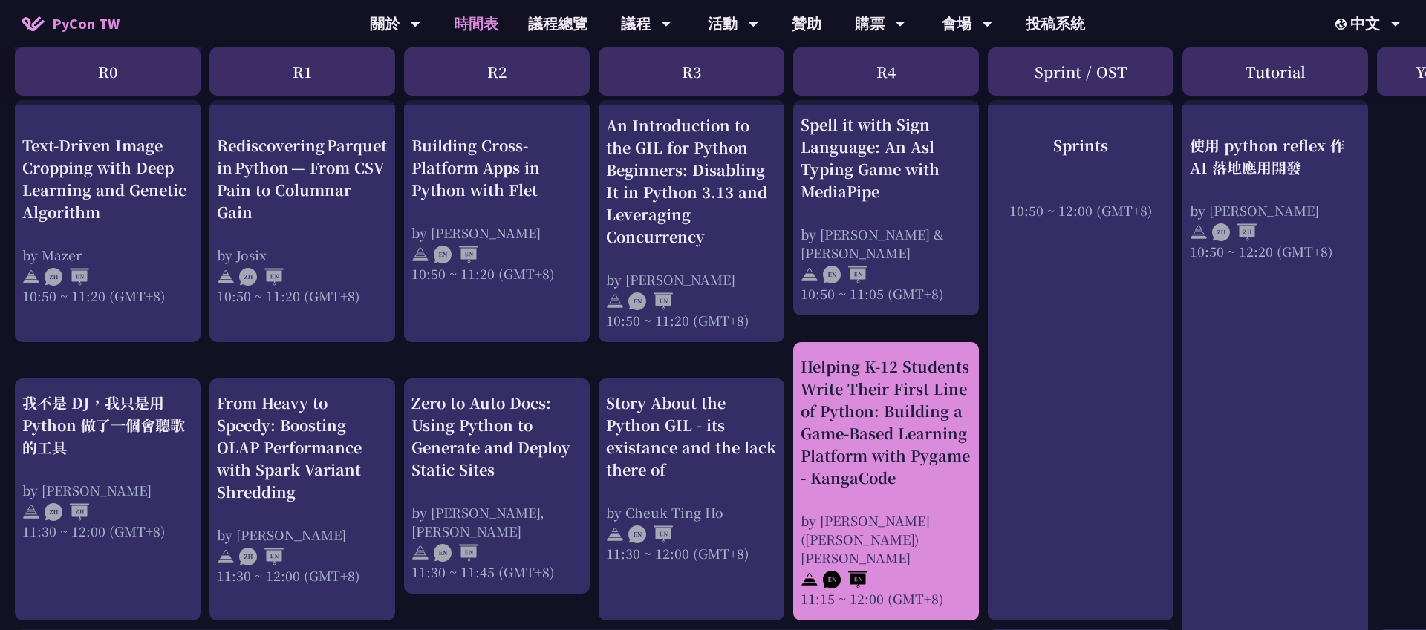
scroll to position [434, 0]
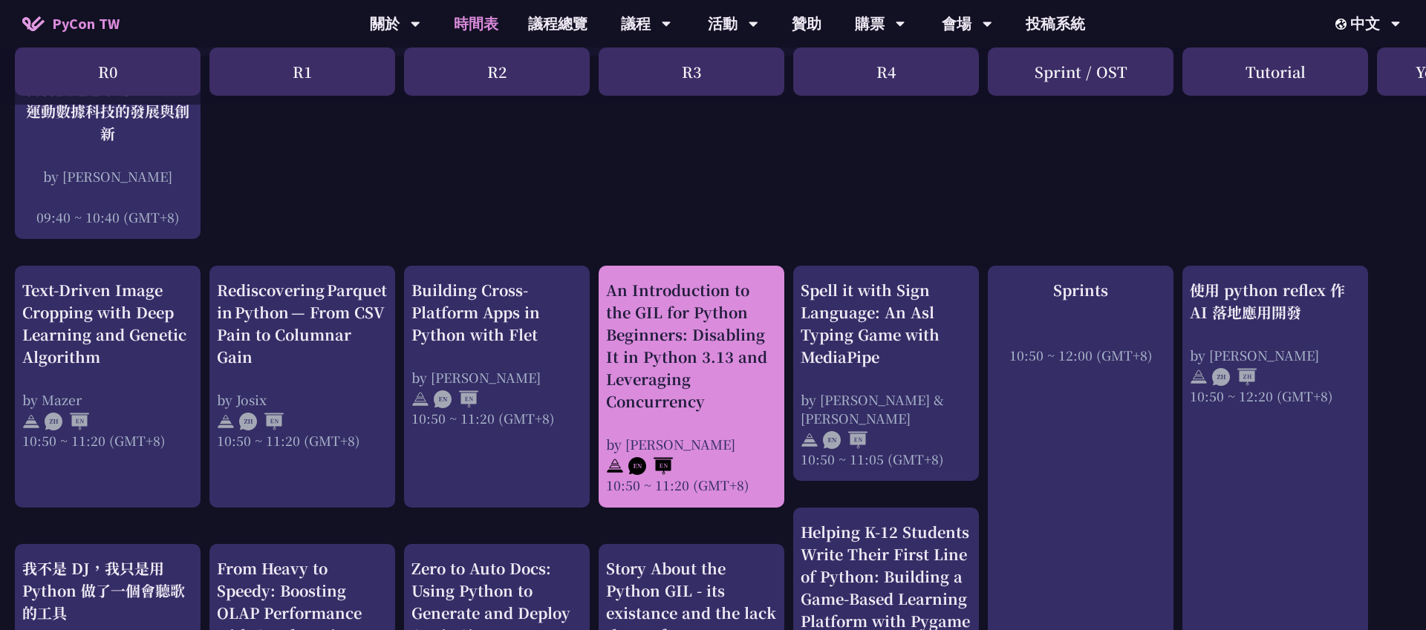
click at [705, 400] on div "An Introduction to the GIL for Python Beginners: Disabling It in Python 3.13 an…" at bounding box center [691, 346] width 171 height 134
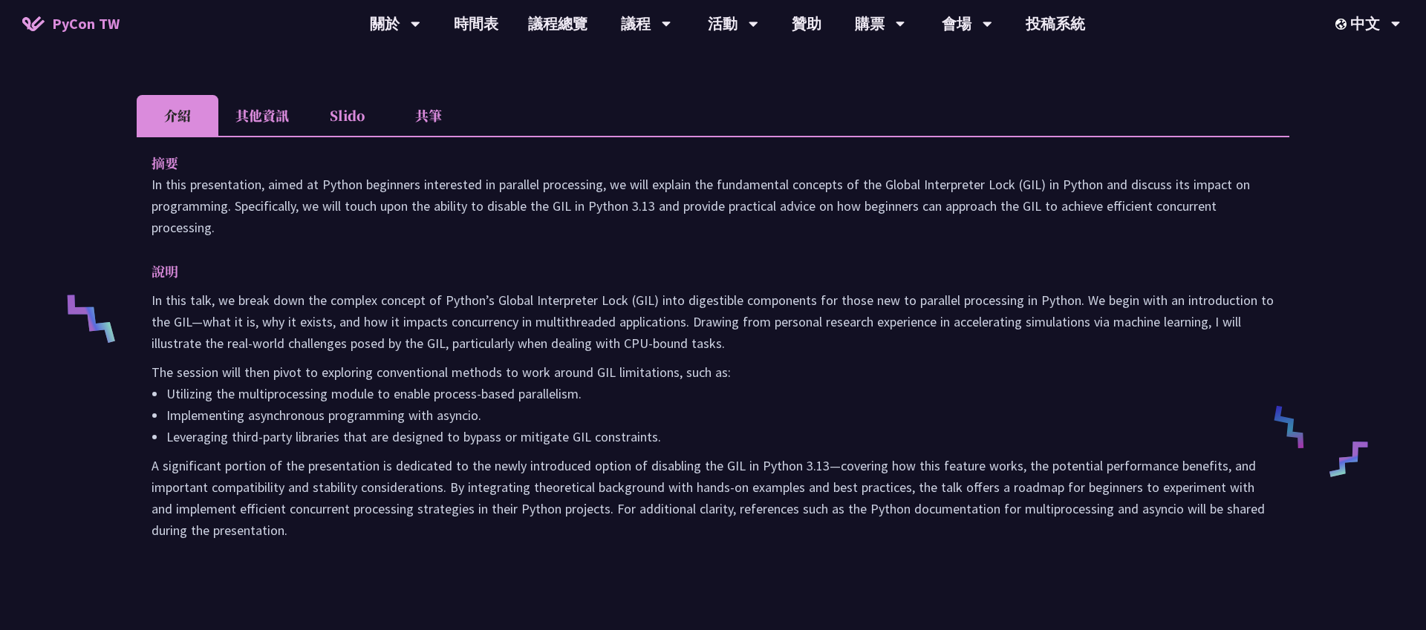
scroll to position [443, 0]
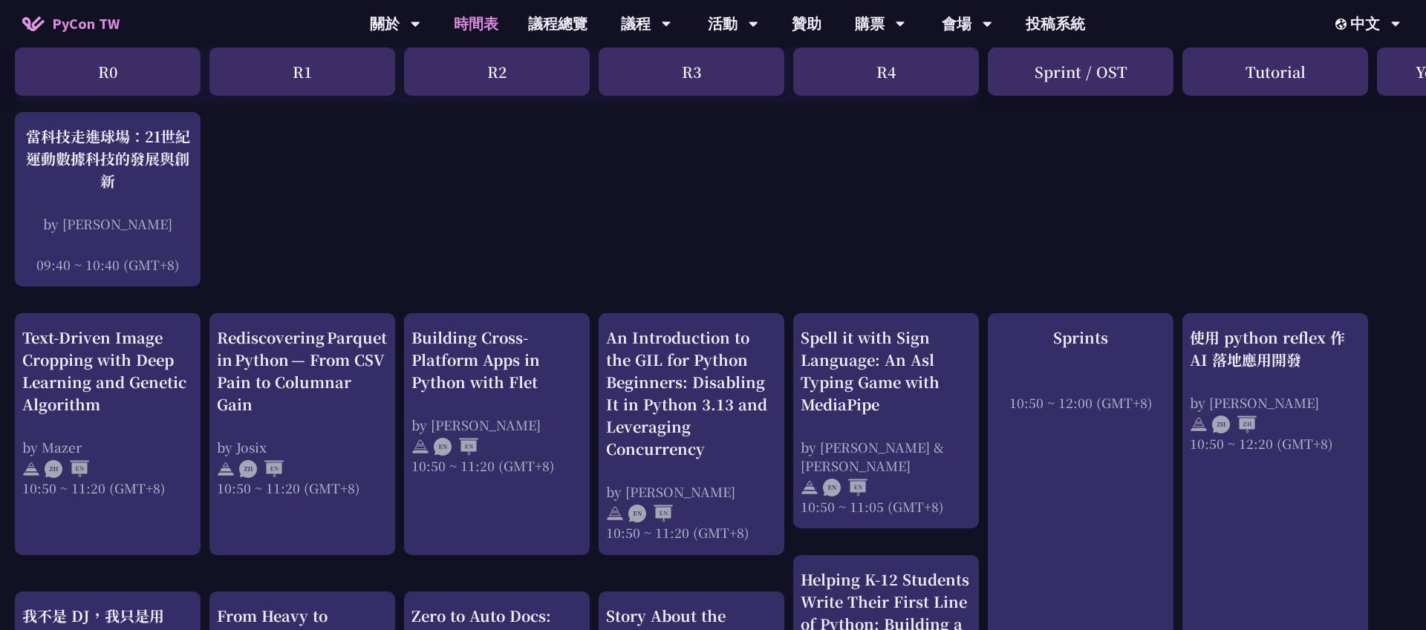
scroll to position [415, 0]
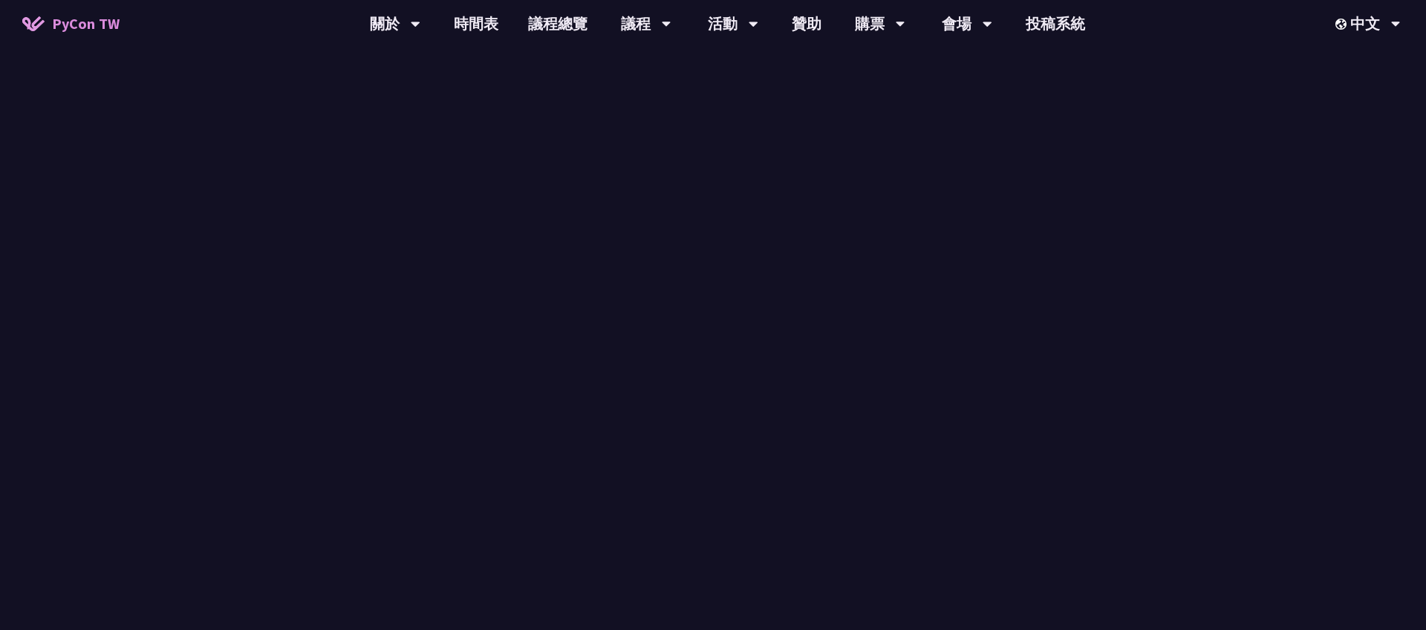
scroll to position [443, 55]
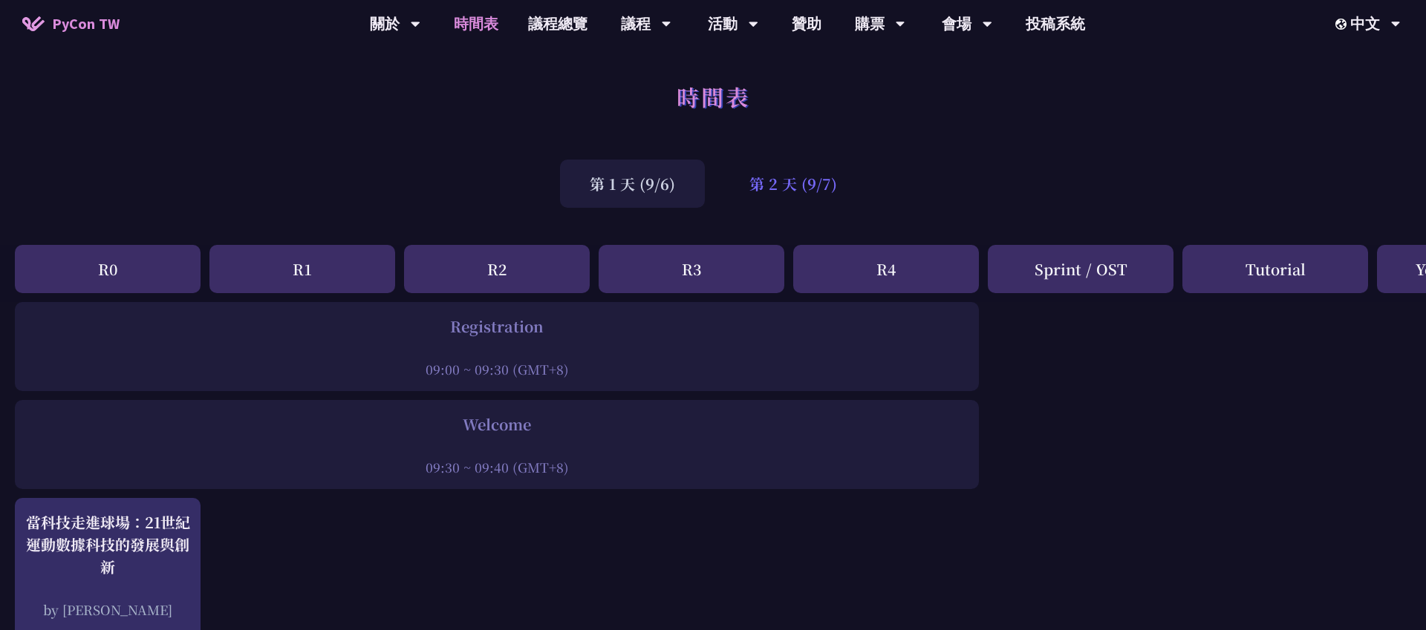
click at [784, 187] on div "第 2 天 (9/7)" at bounding box center [792, 184] width 147 height 48
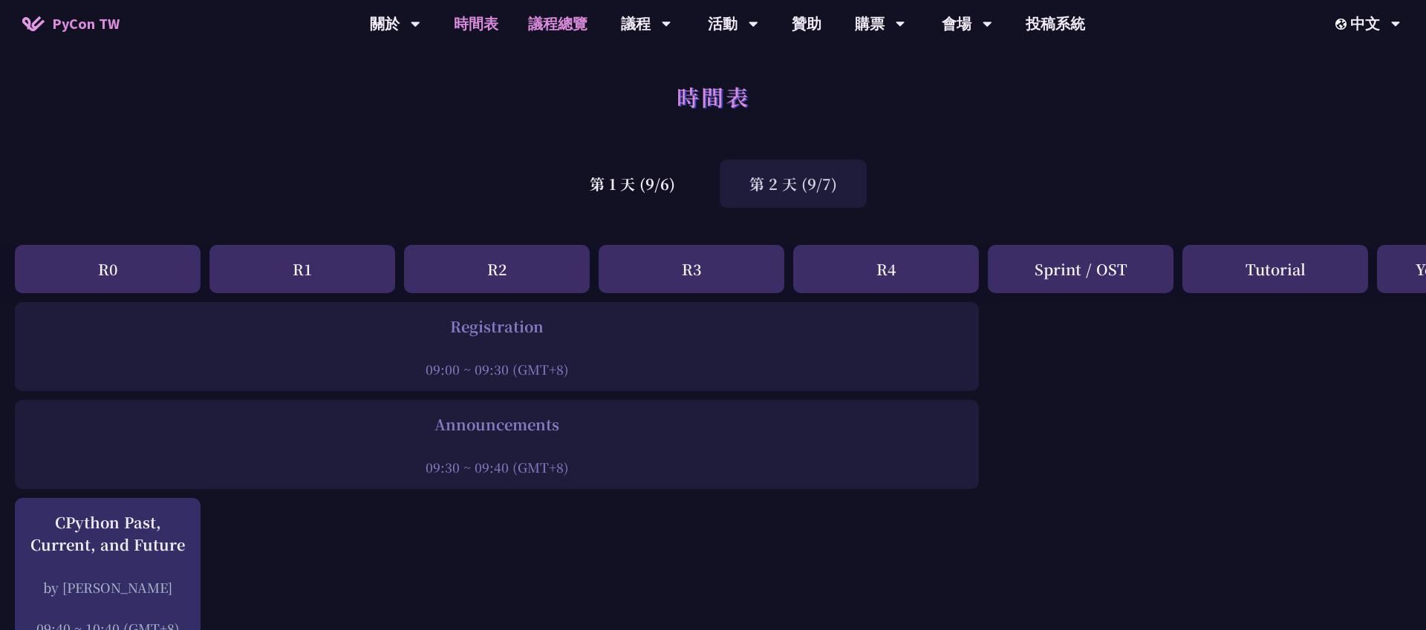
click at [562, 22] on link "議程總覽" at bounding box center [557, 24] width 89 height 48
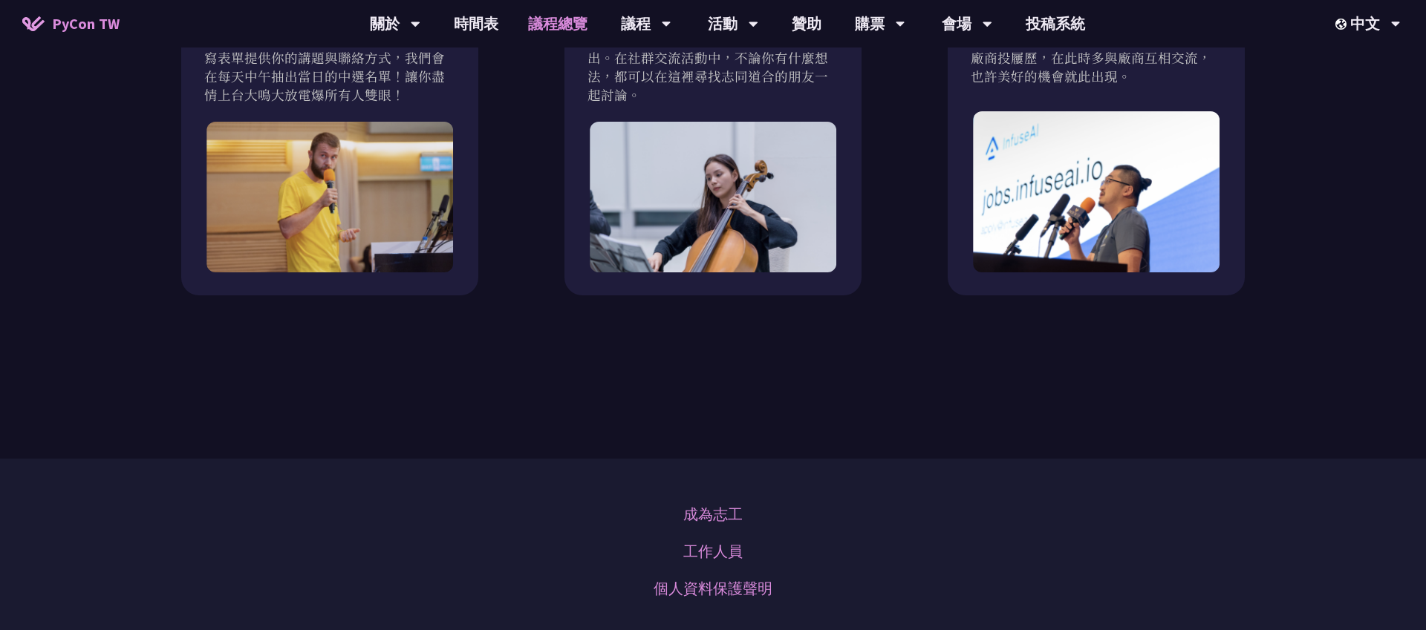
scroll to position [1250, 0]
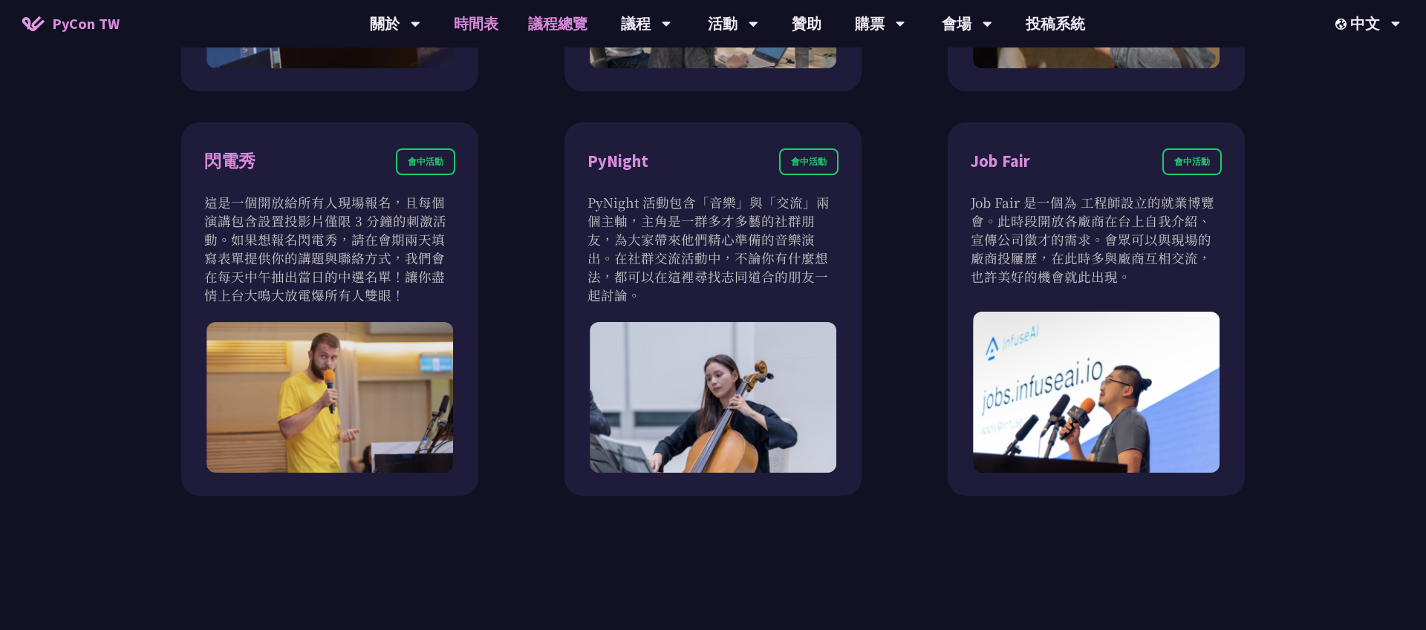
click at [486, 28] on link "時間表" at bounding box center [476, 24] width 74 height 48
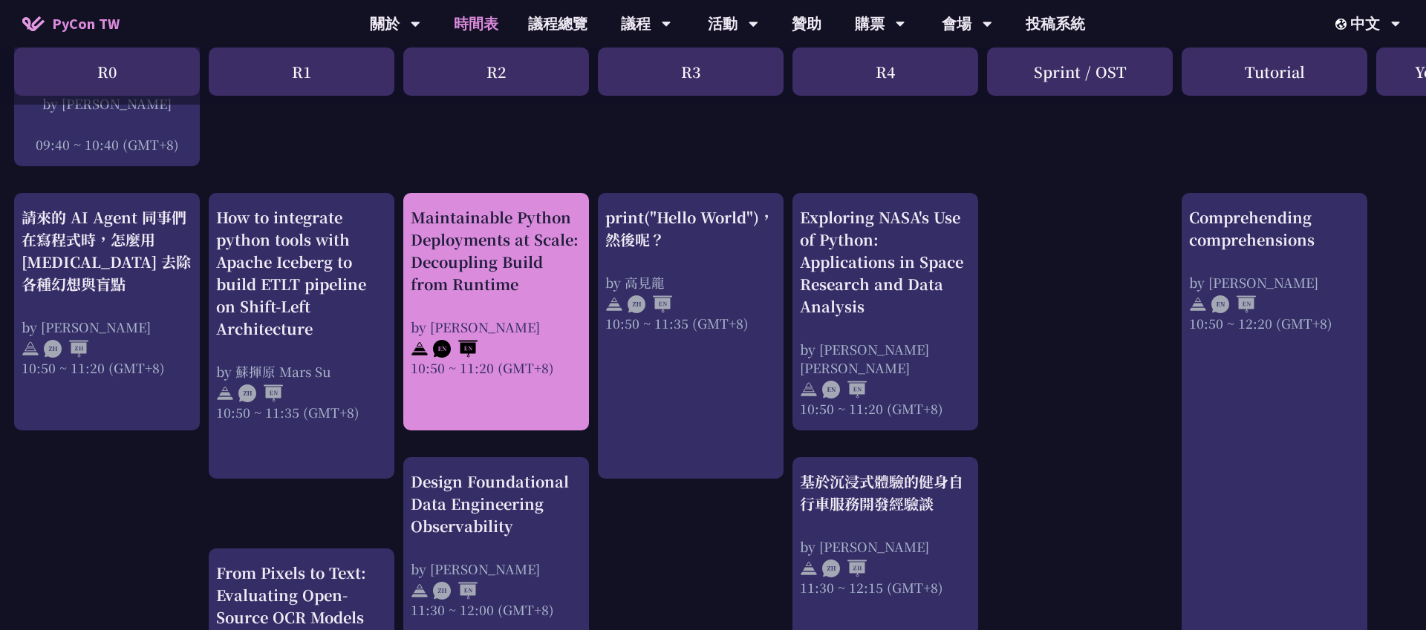
scroll to position [489, 1]
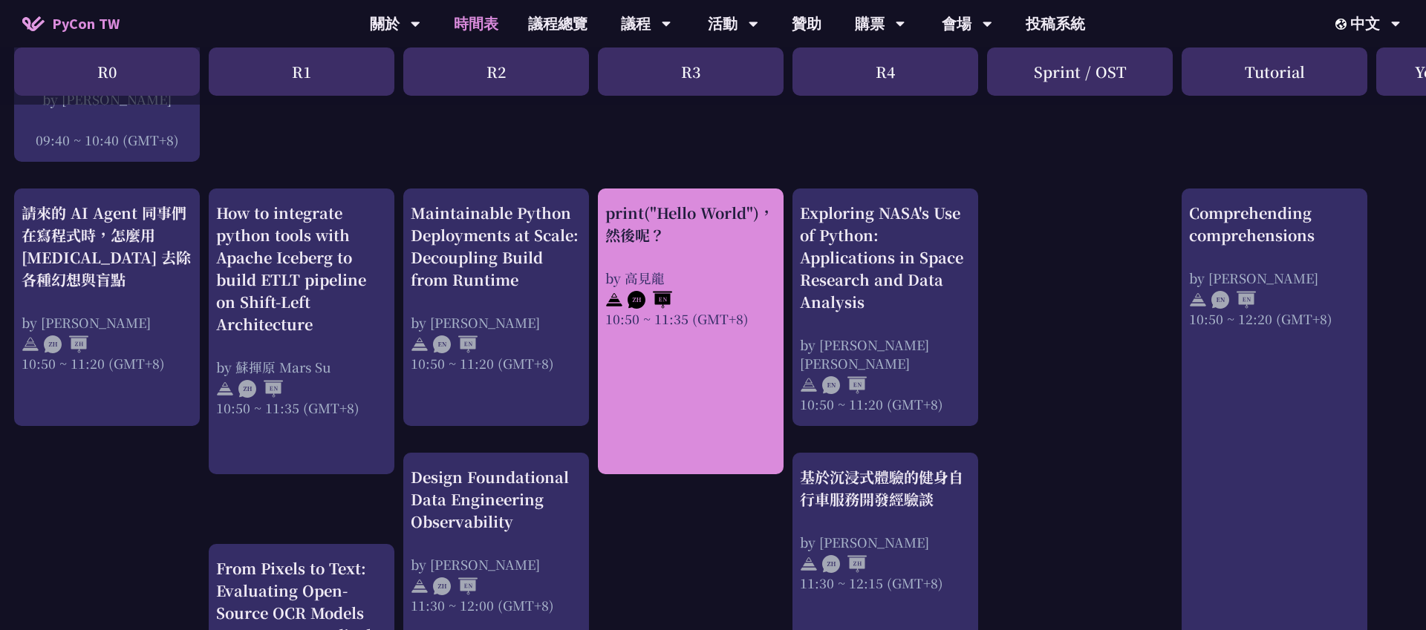
click at [691, 344] on link "print("Hello World")，然後呢？ by 高見龍 10:50 ~ 11:35 (GMT+8)" at bounding box center [690, 332] width 171 height 260
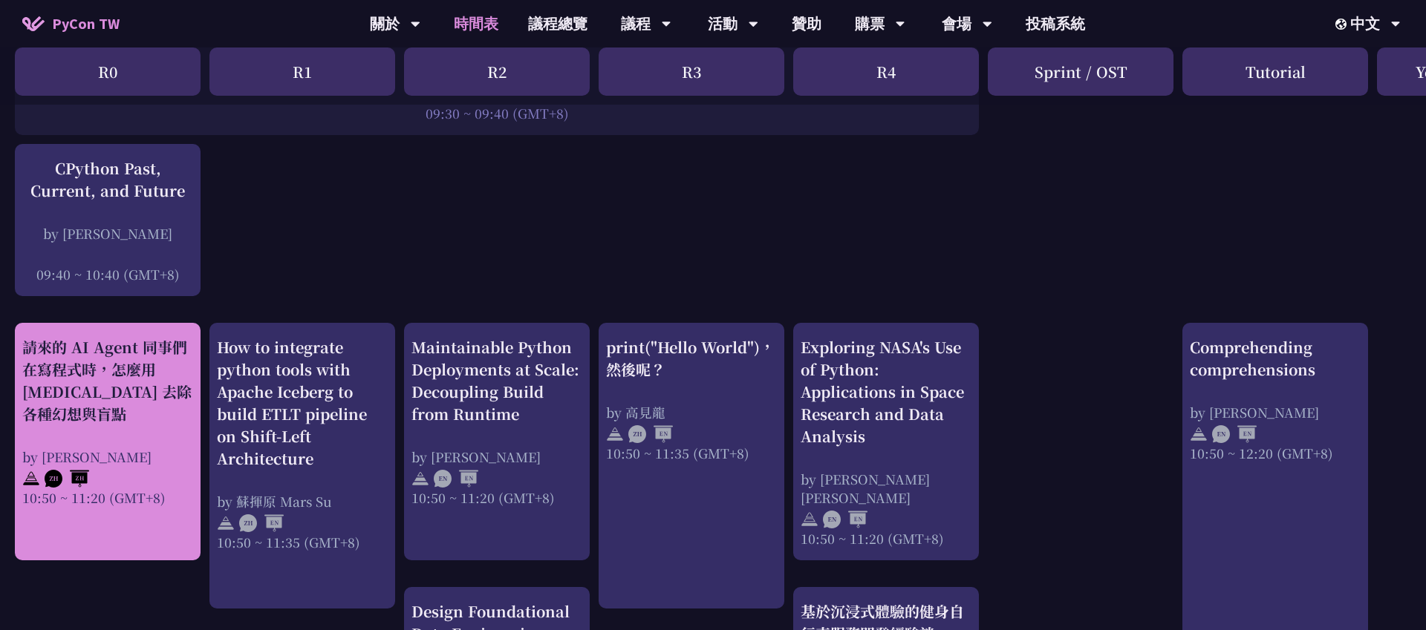
scroll to position [342, 0]
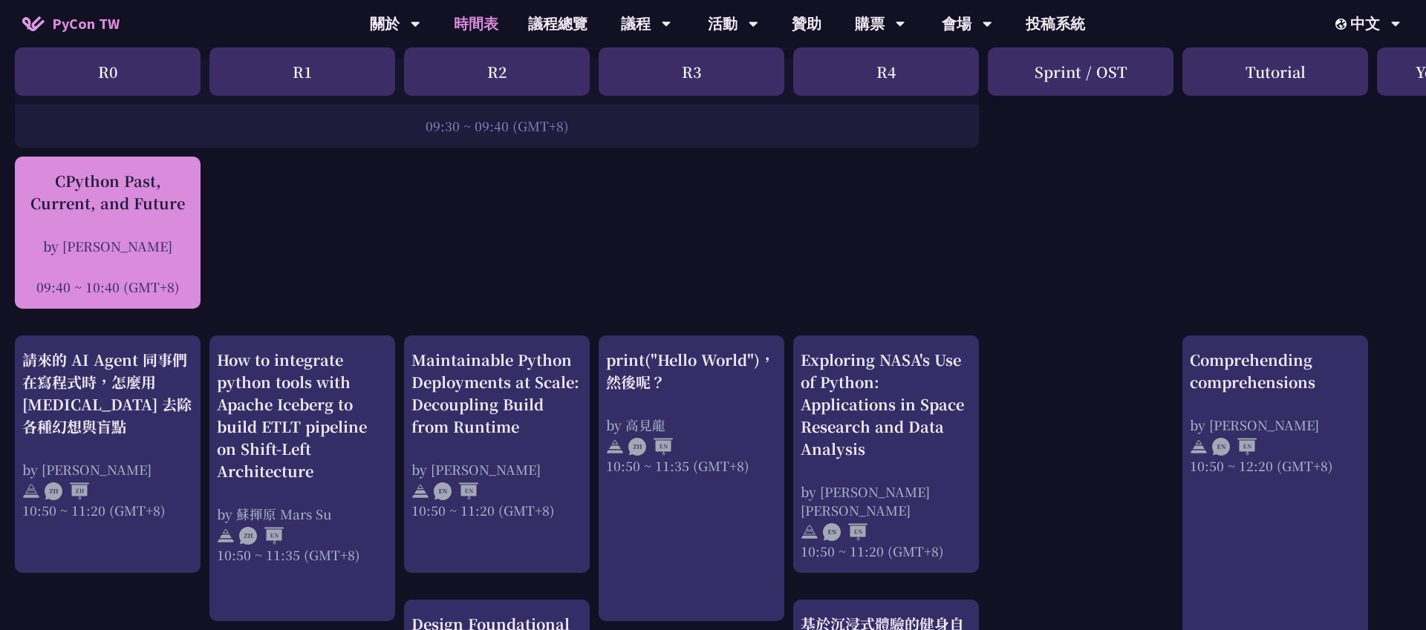
click at [155, 249] on div "by [PERSON_NAME]" at bounding box center [107, 246] width 171 height 19
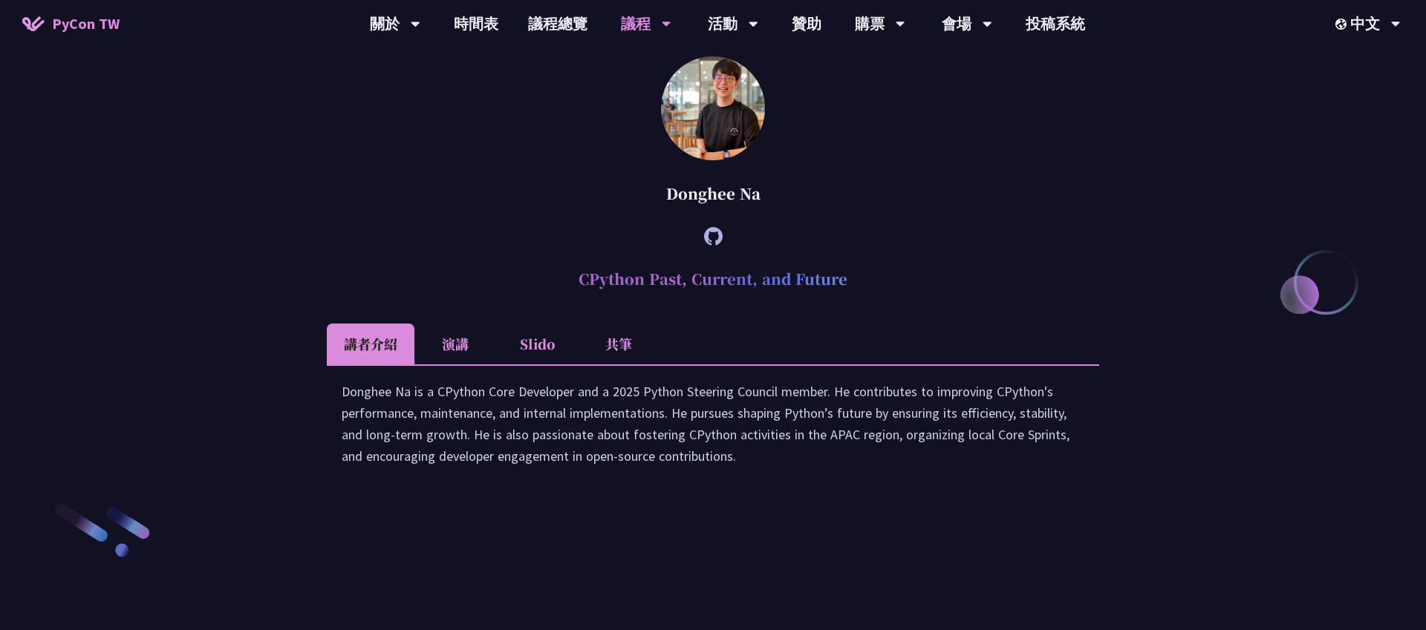
scroll to position [1761, 0]
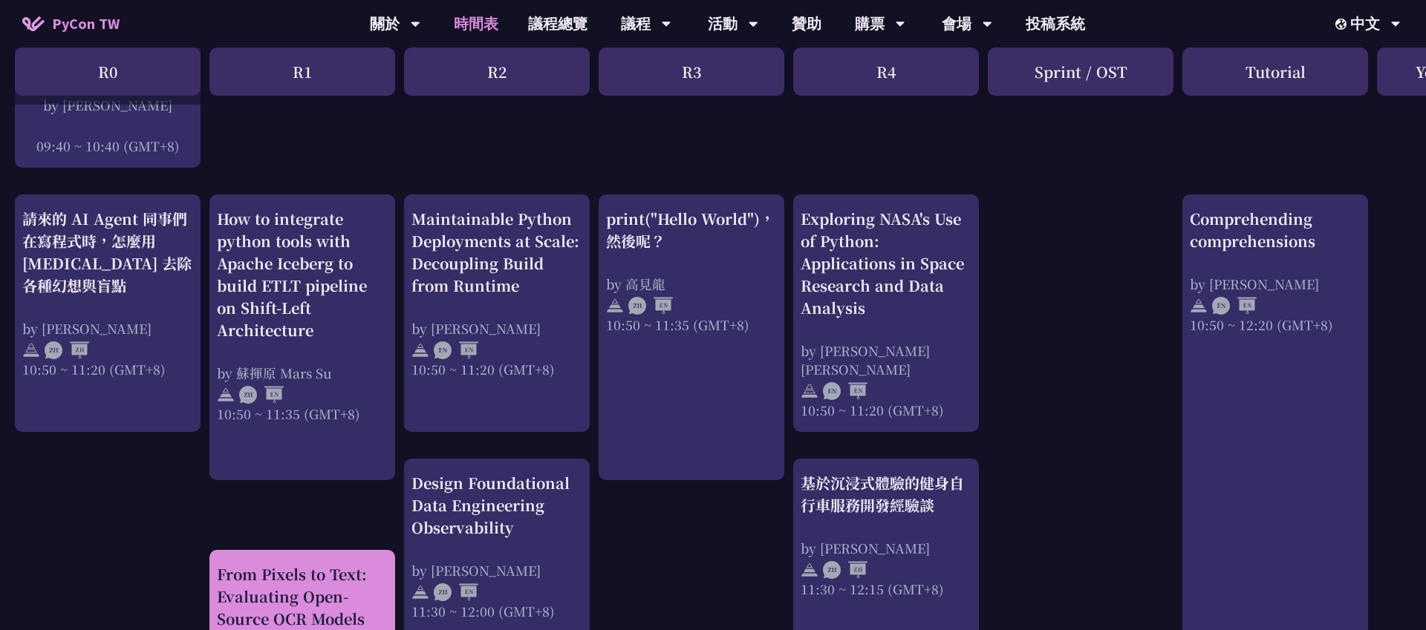
scroll to position [463, 0]
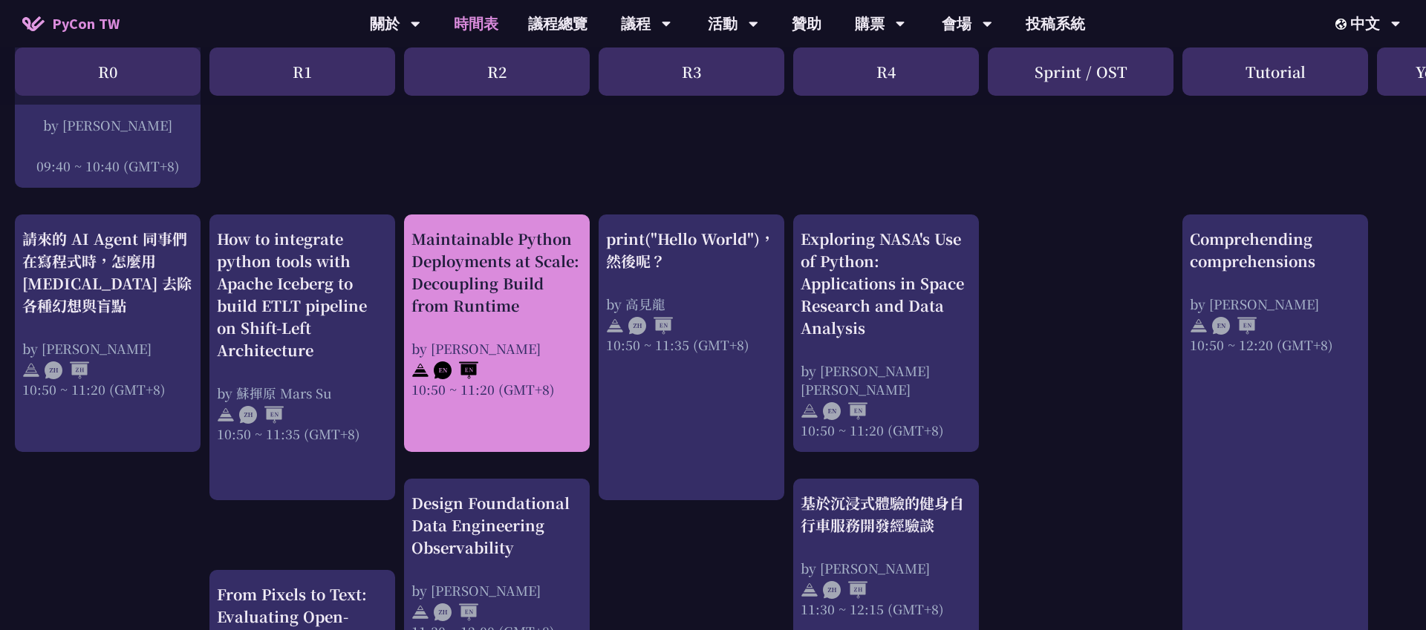
click at [539, 349] on div "by [PERSON_NAME]" at bounding box center [496, 348] width 171 height 19
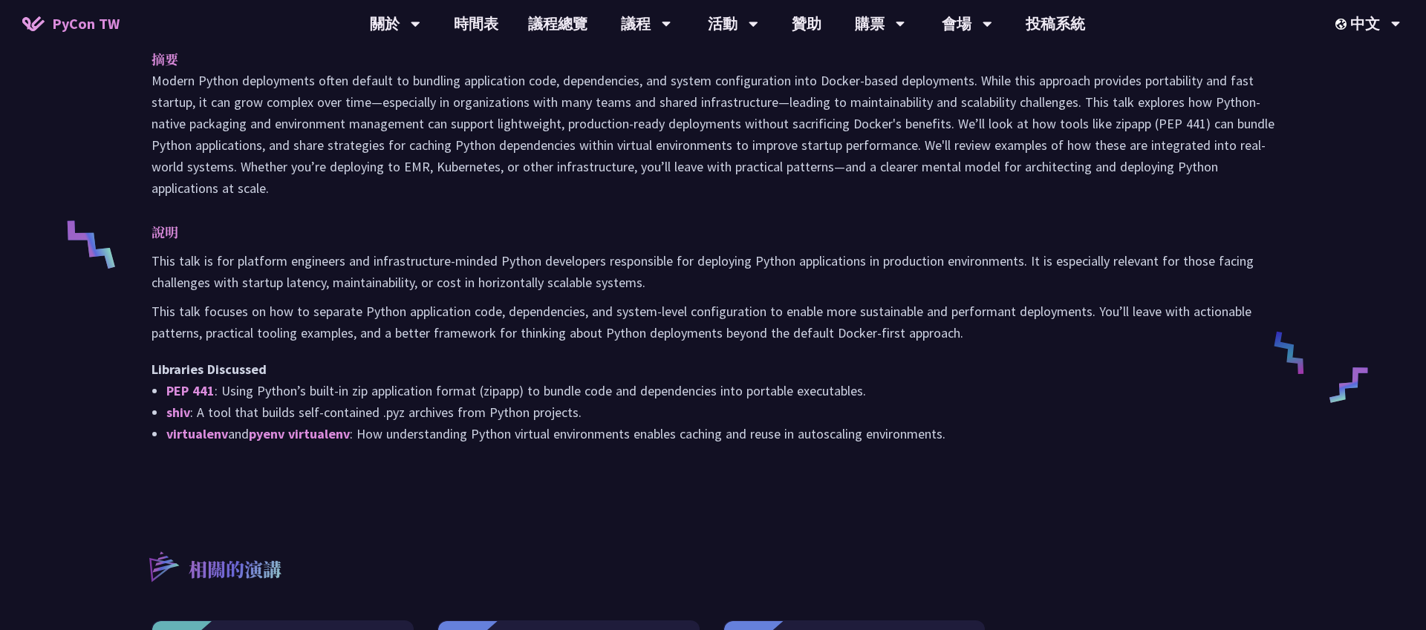
scroll to position [533, 0]
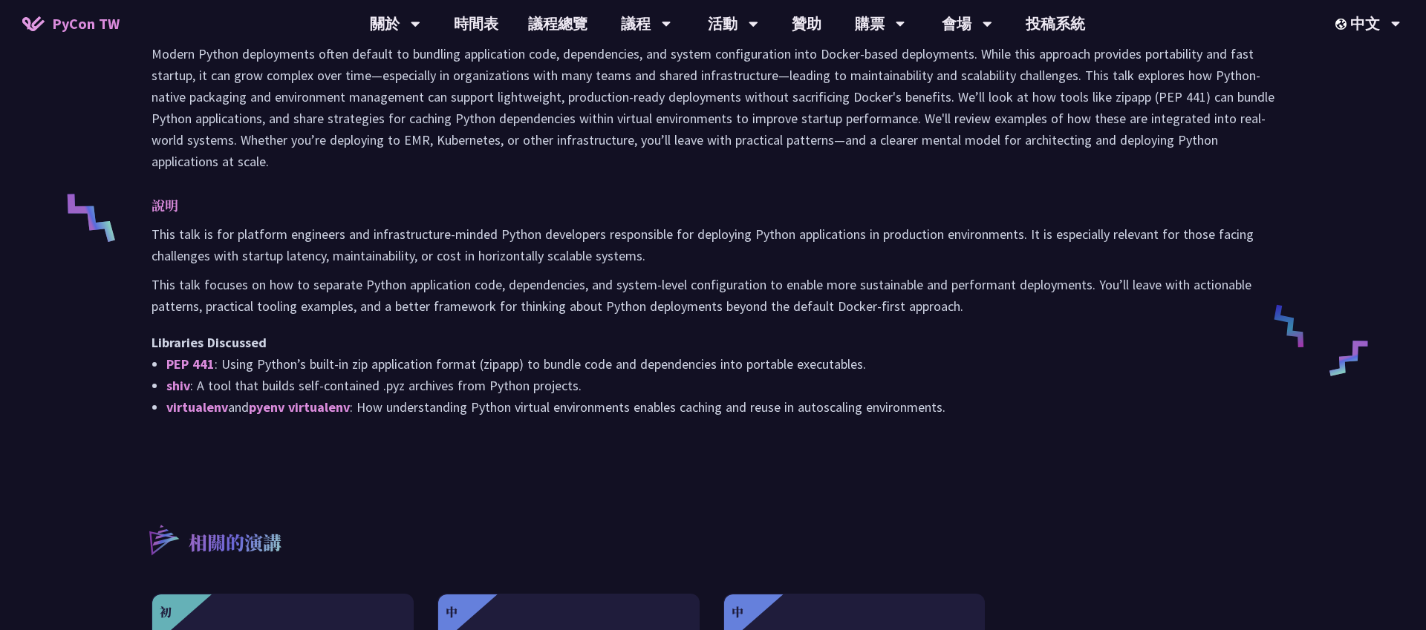
scroll to position [463, 0]
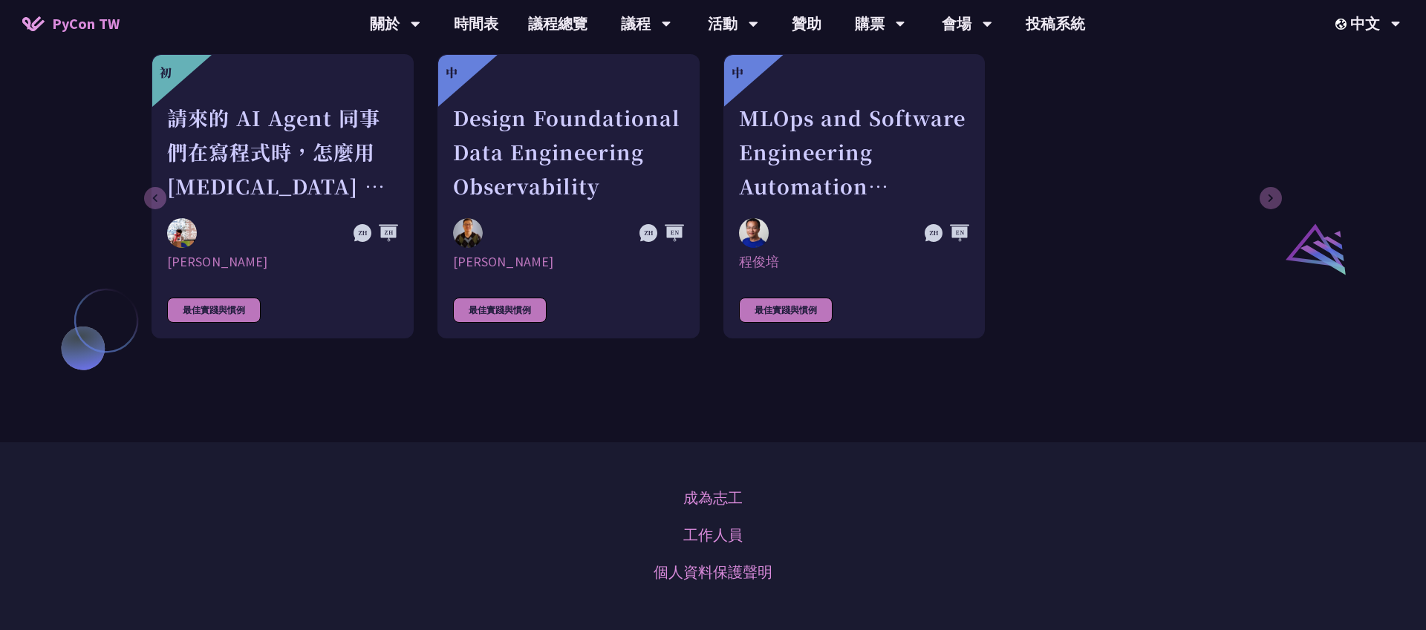
scroll to position [1019, 0]
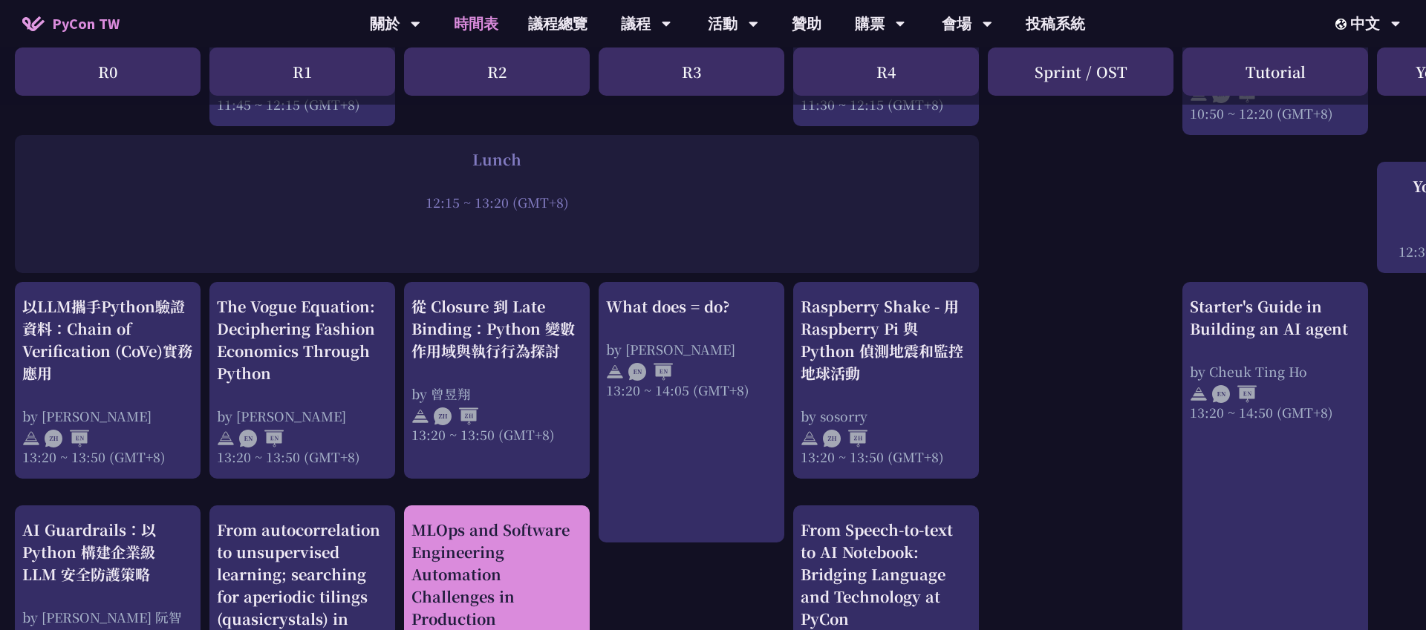
scroll to position [1103, 0]
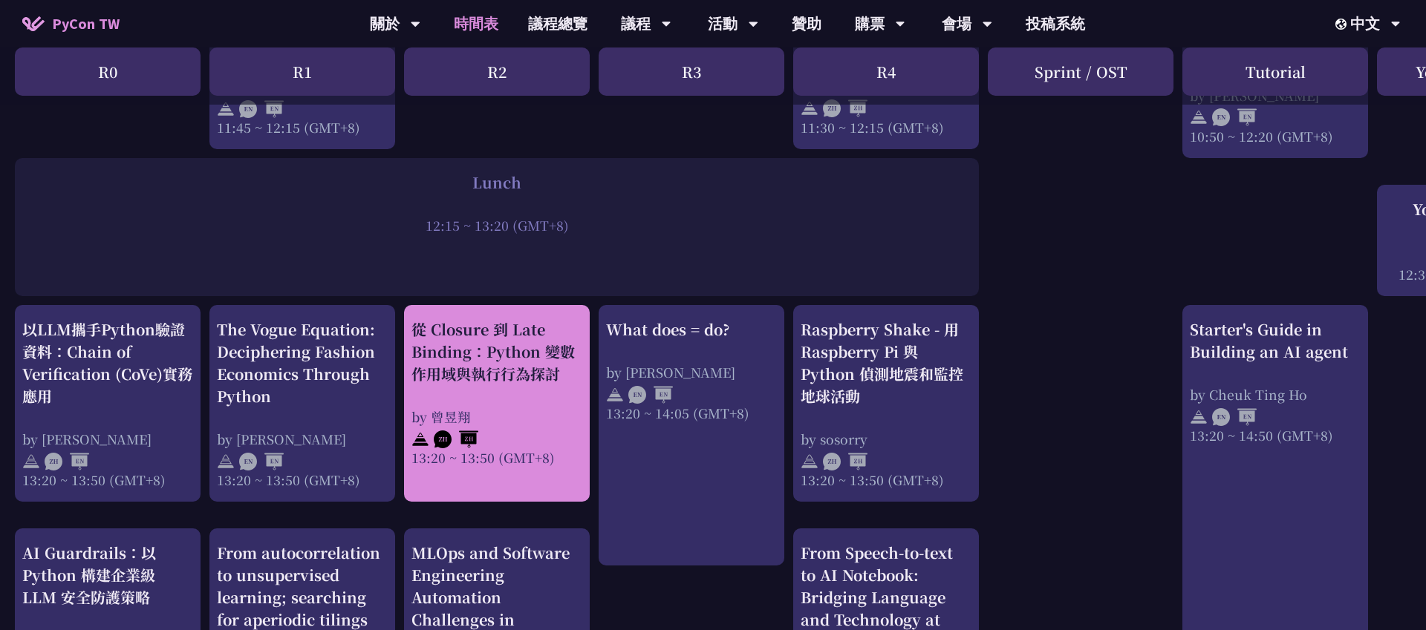
click at [469, 411] on div "by 曾昱翔" at bounding box center [496, 417] width 171 height 19
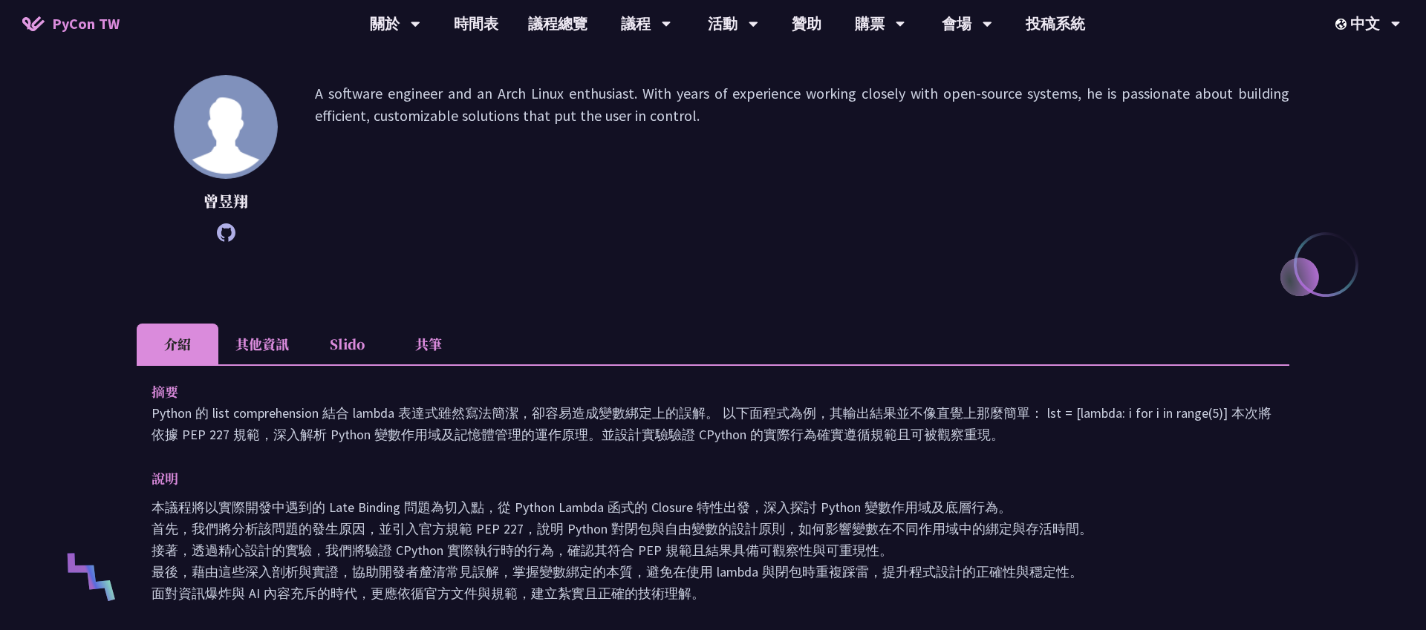
scroll to position [185, 0]
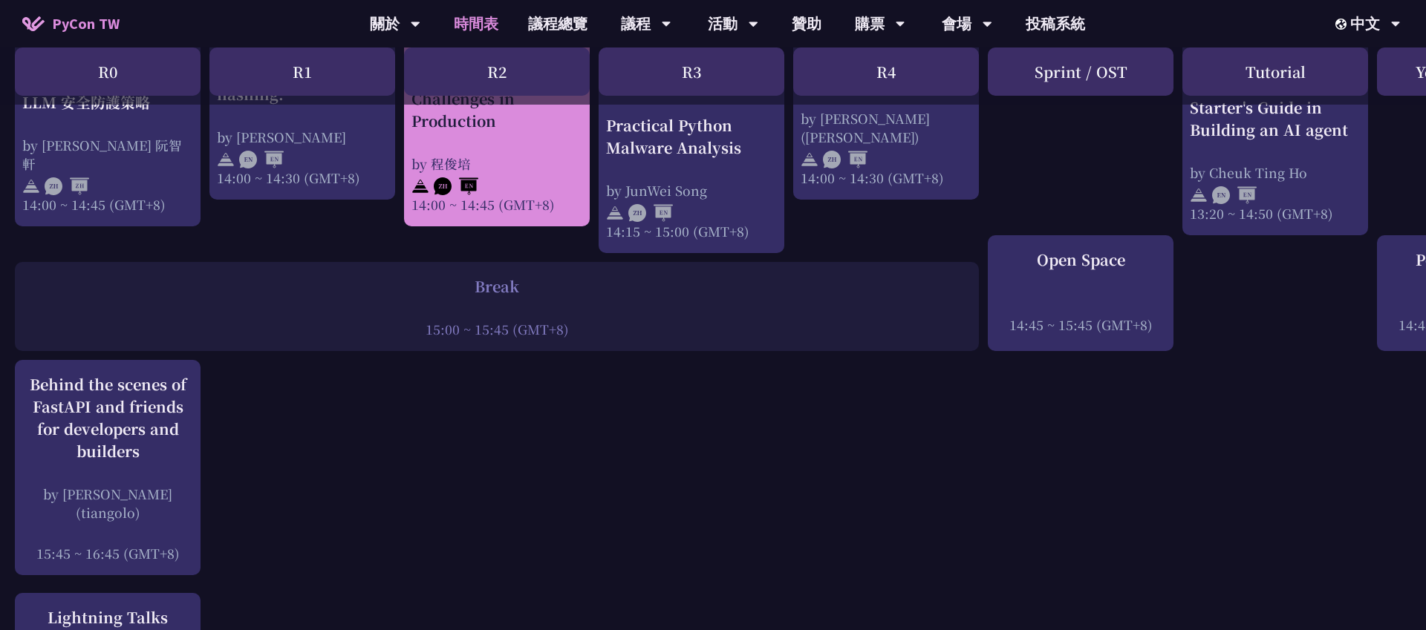
scroll to position [1753, 0]
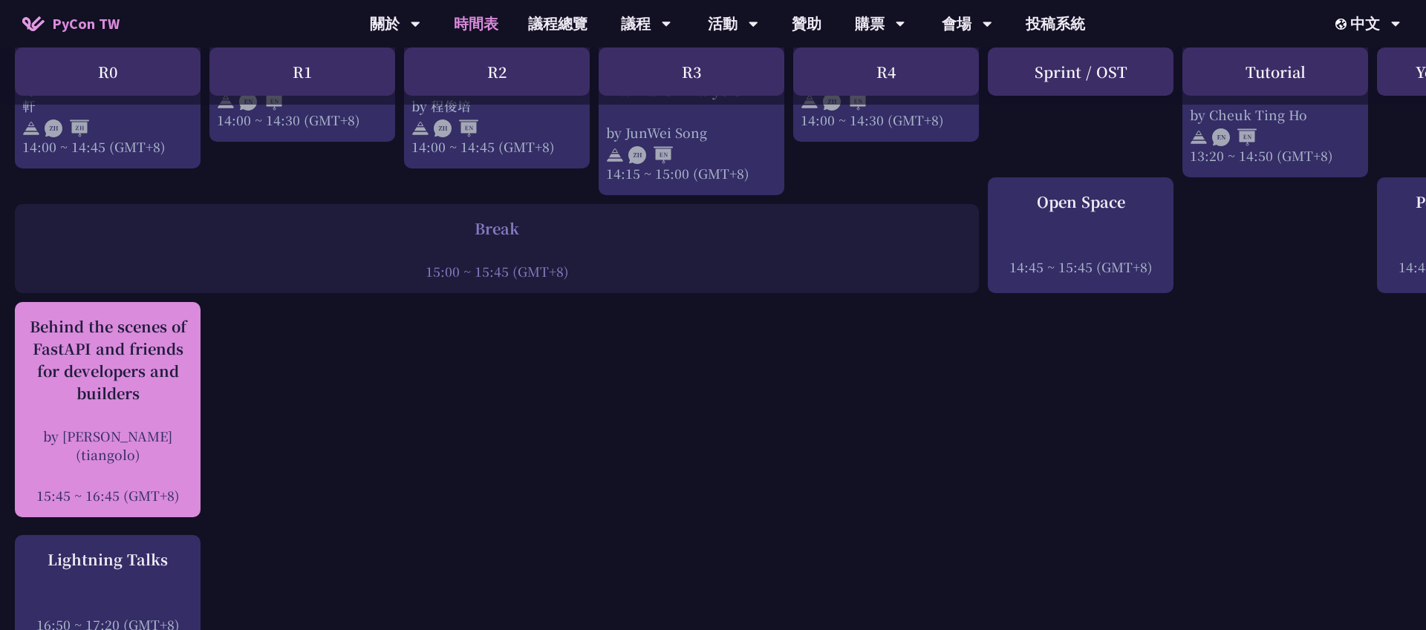
click at [108, 417] on div "Behind the scenes of FastAPI and friends for developers and builders by Sebasti…" at bounding box center [107, 410] width 171 height 189
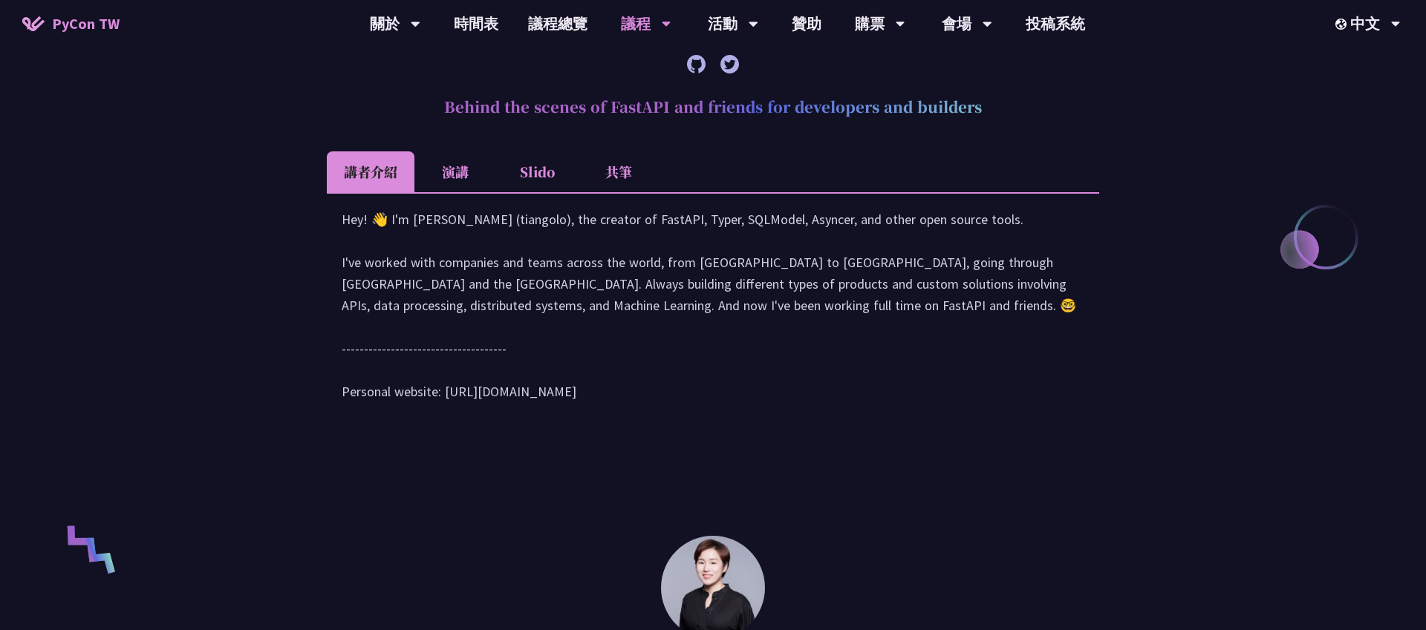
scroll to position [450, 0]
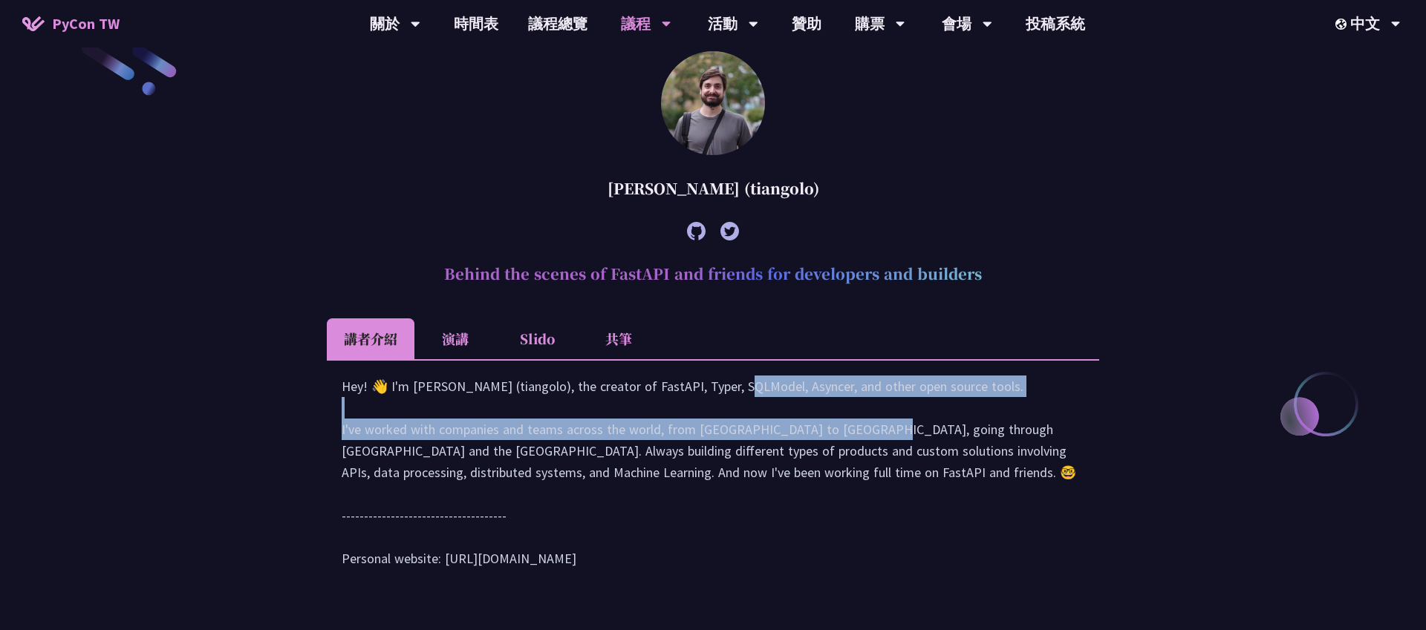
drag, startPoint x: 595, startPoint y: 401, endPoint x: 701, endPoint y: 457, distance: 119.9
click at [701, 457] on div "Hey! 👋 I'm Sebastián Ramírez (tiangolo), the creator of FastAPI, Typer, SQLMode…" at bounding box center [713, 480] width 742 height 209
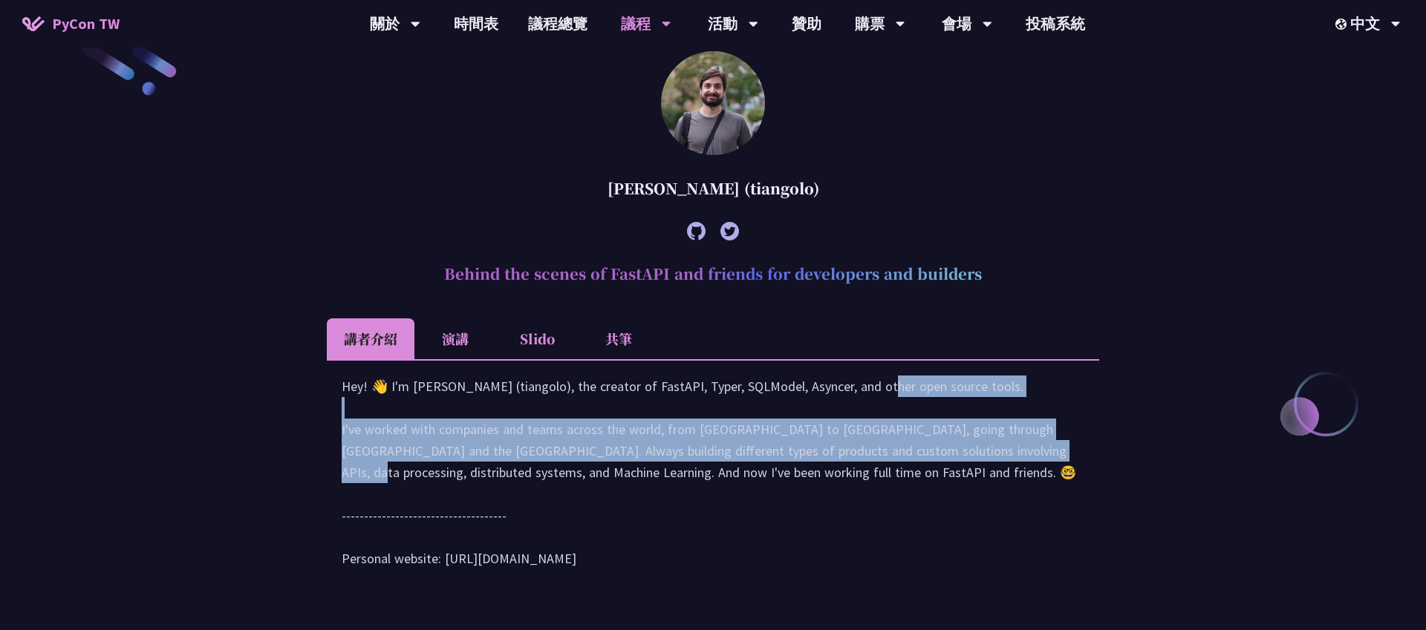
drag, startPoint x: 728, startPoint y: 414, endPoint x: 820, endPoint y: 463, distance: 104.3
click at [820, 463] on div "Hey! 👋 I'm Sebastián Ramírez (tiangolo), the creator of FastAPI, Typer, SQLMode…" at bounding box center [713, 480] width 742 height 209
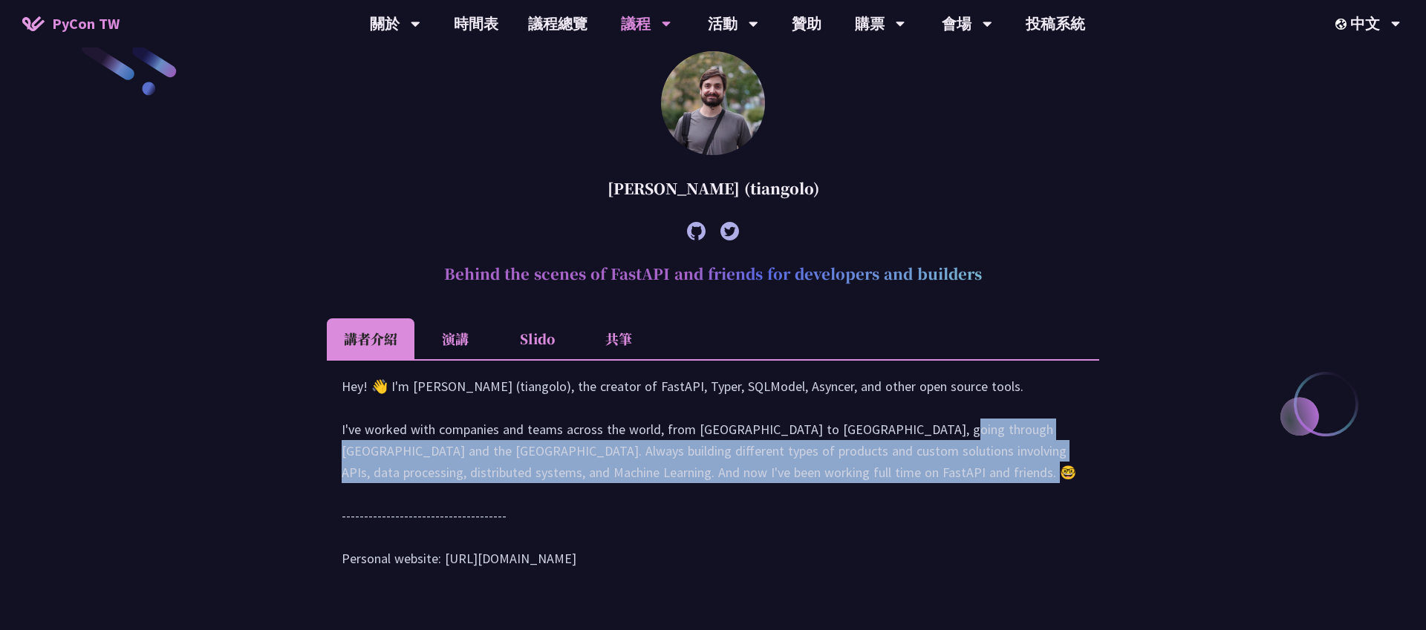
drag, startPoint x: 766, startPoint y: 441, endPoint x: 813, endPoint y: 494, distance: 71.0
click at [813, 494] on div "Hey! 👋 I'm Sebastián Ramírez (tiangolo), the creator of FastAPI, Typer, SQLMode…" at bounding box center [713, 480] width 742 height 209
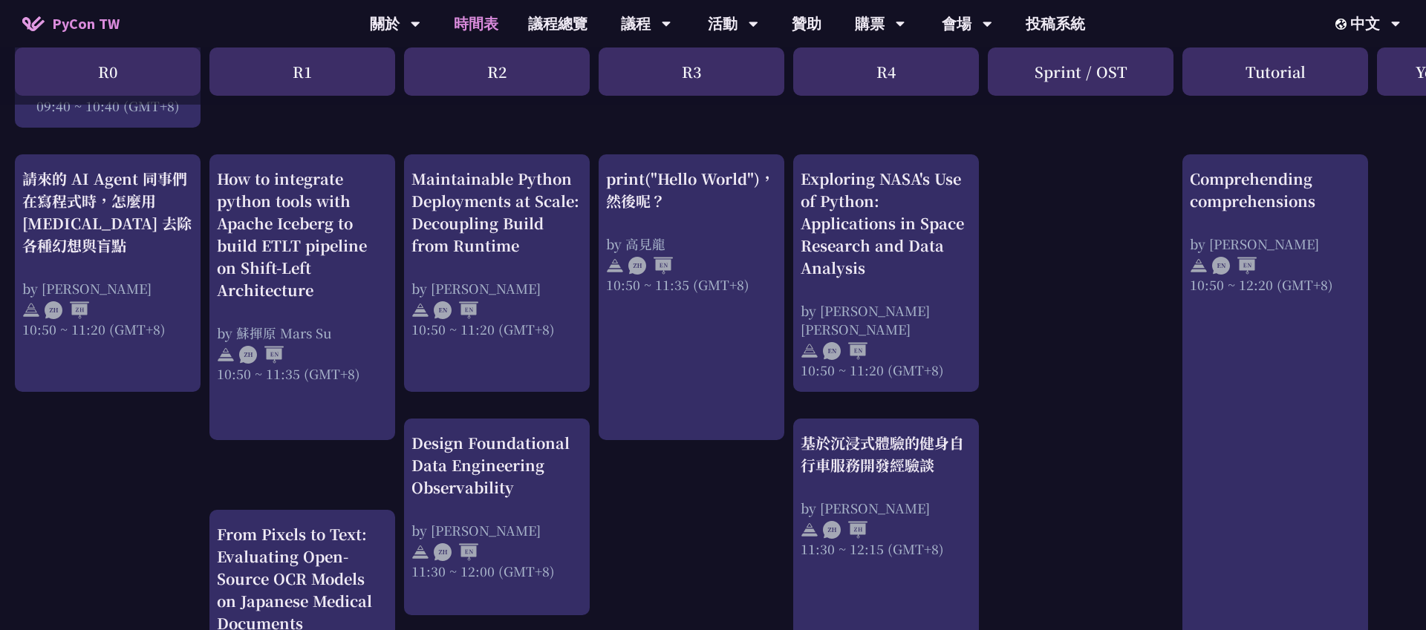
scroll to position [486, 0]
